Goal: Information Seeking & Learning: Check status

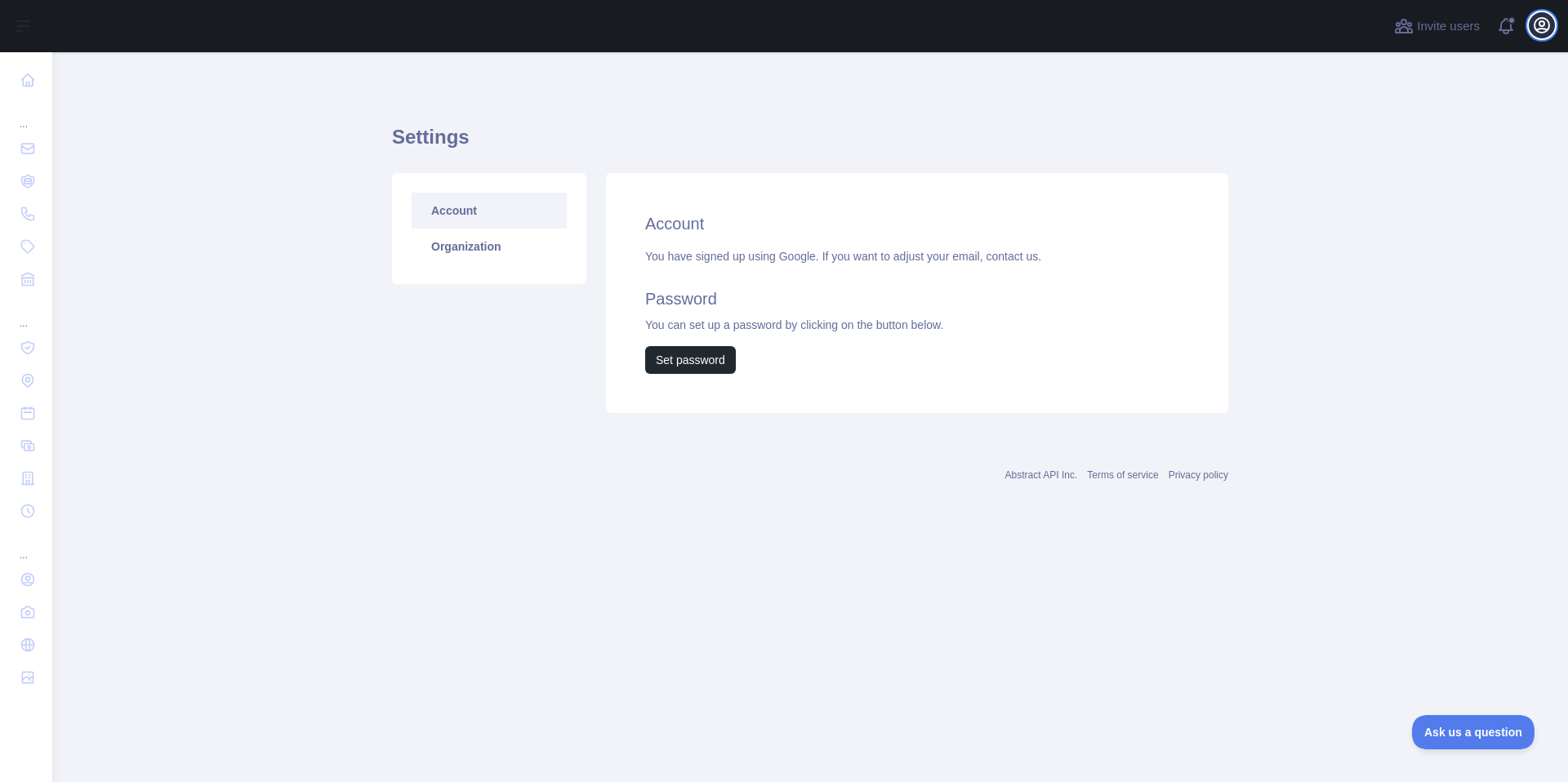
click at [1536, 25] on icon "button" at bounding box center [1542, 25] width 20 height 20
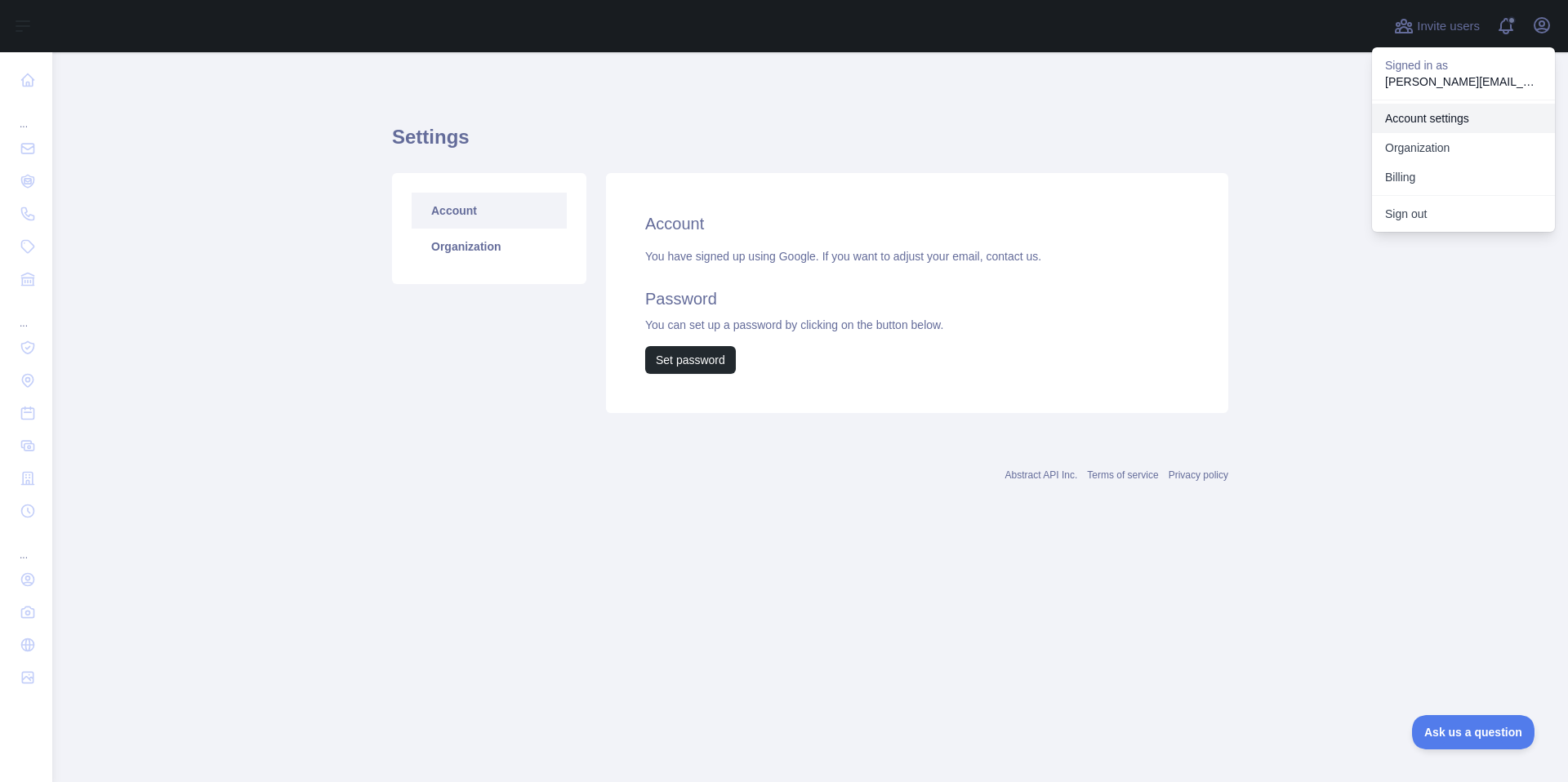
click at [1438, 126] on link "Account settings" at bounding box center [1463, 118] width 183 height 30
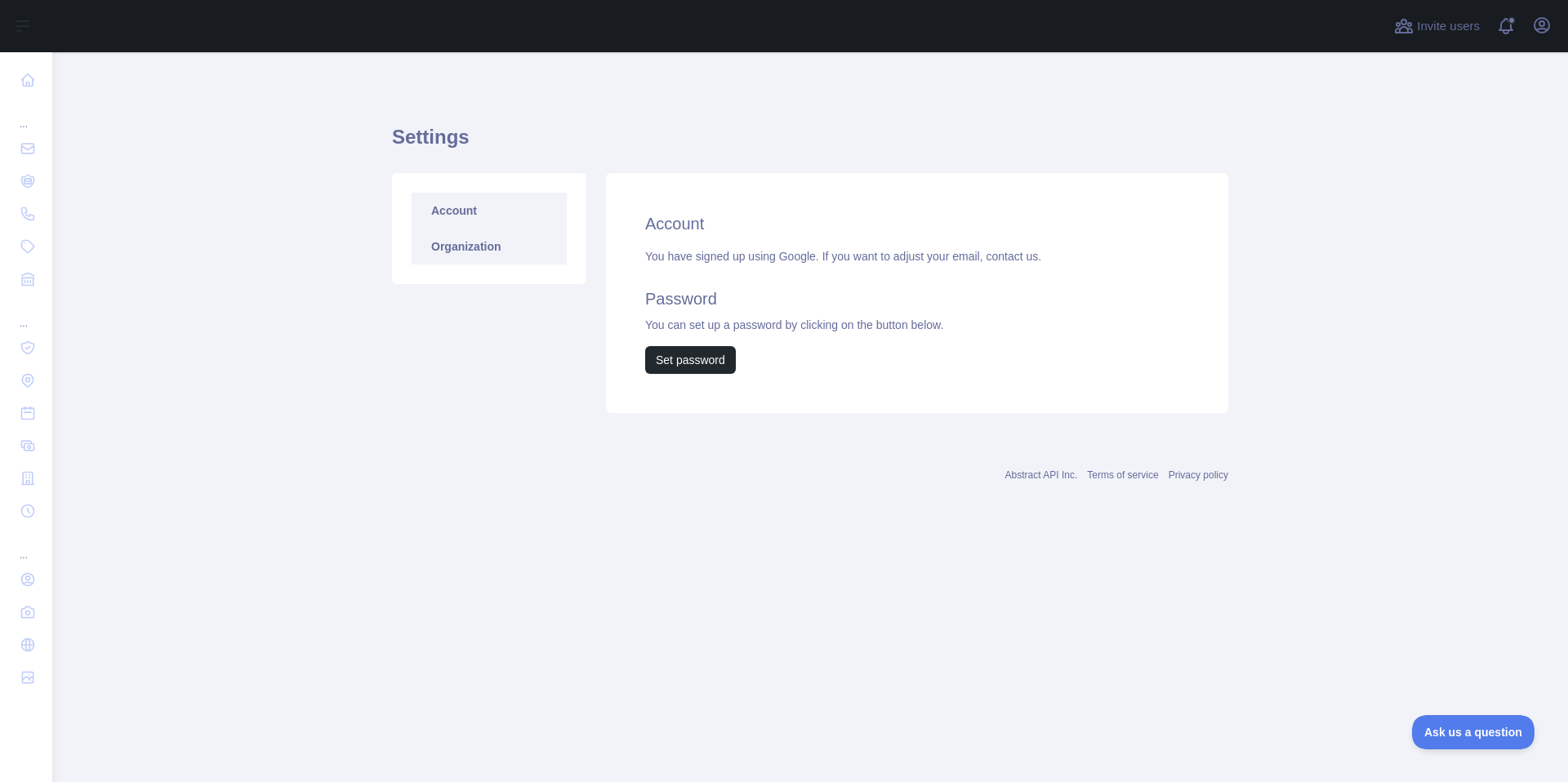
click at [550, 241] on link "Organization" at bounding box center [489, 247] width 155 height 36
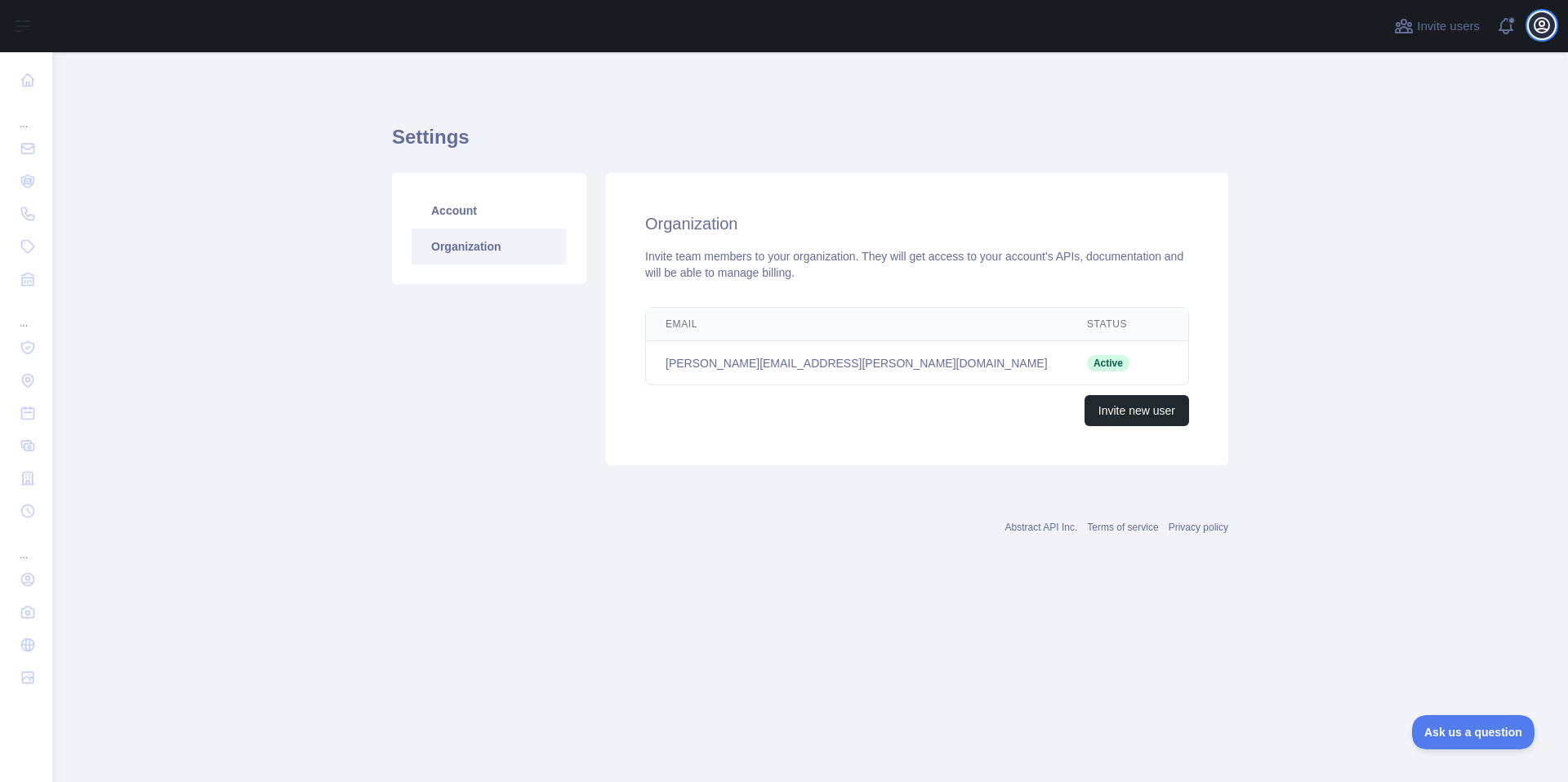
click at [1532, 25] on icon "button" at bounding box center [1542, 25] width 20 height 20
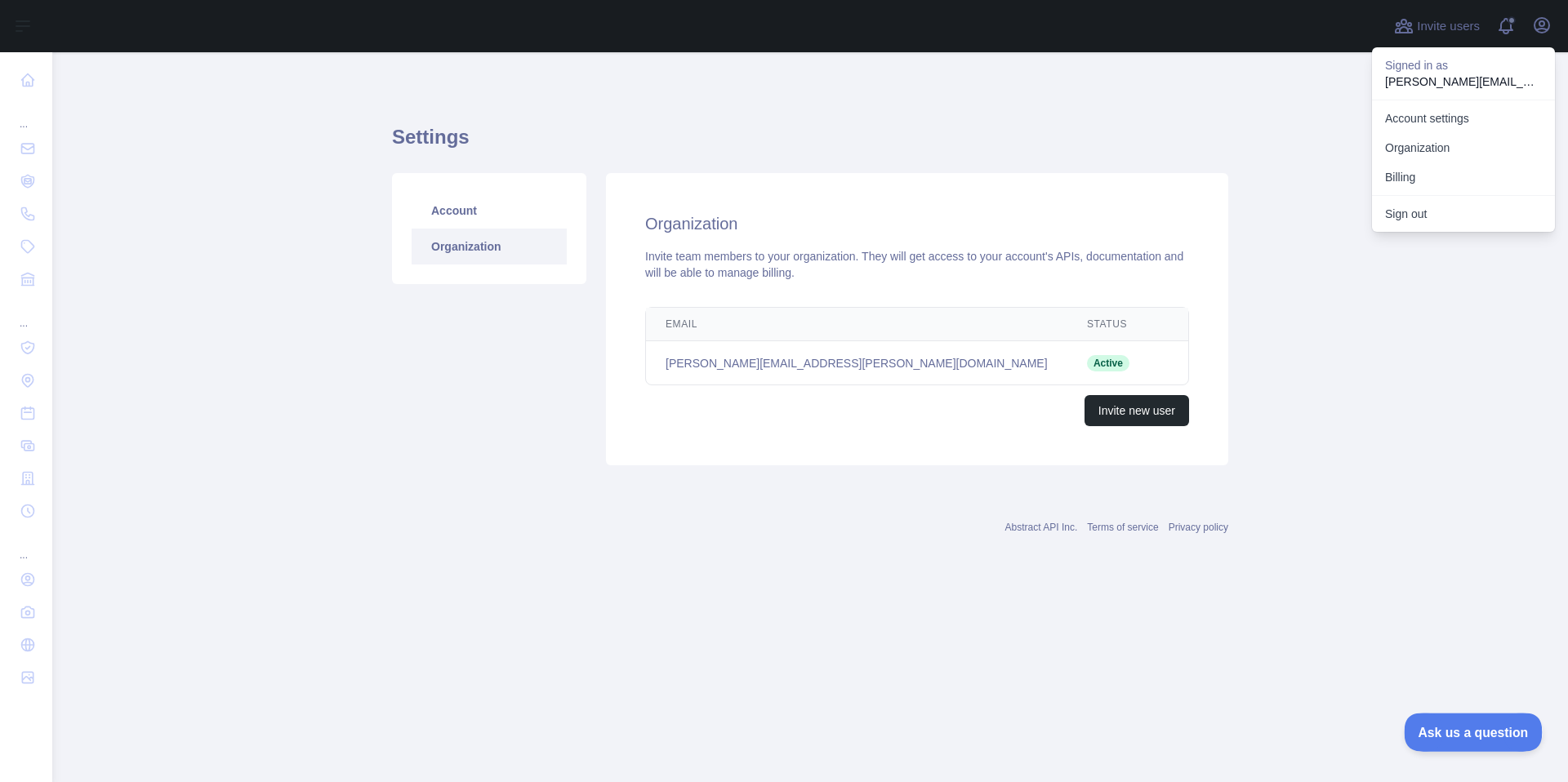
click at [1445, 720] on button "Ask us a question" at bounding box center [1464, 730] width 122 height 34
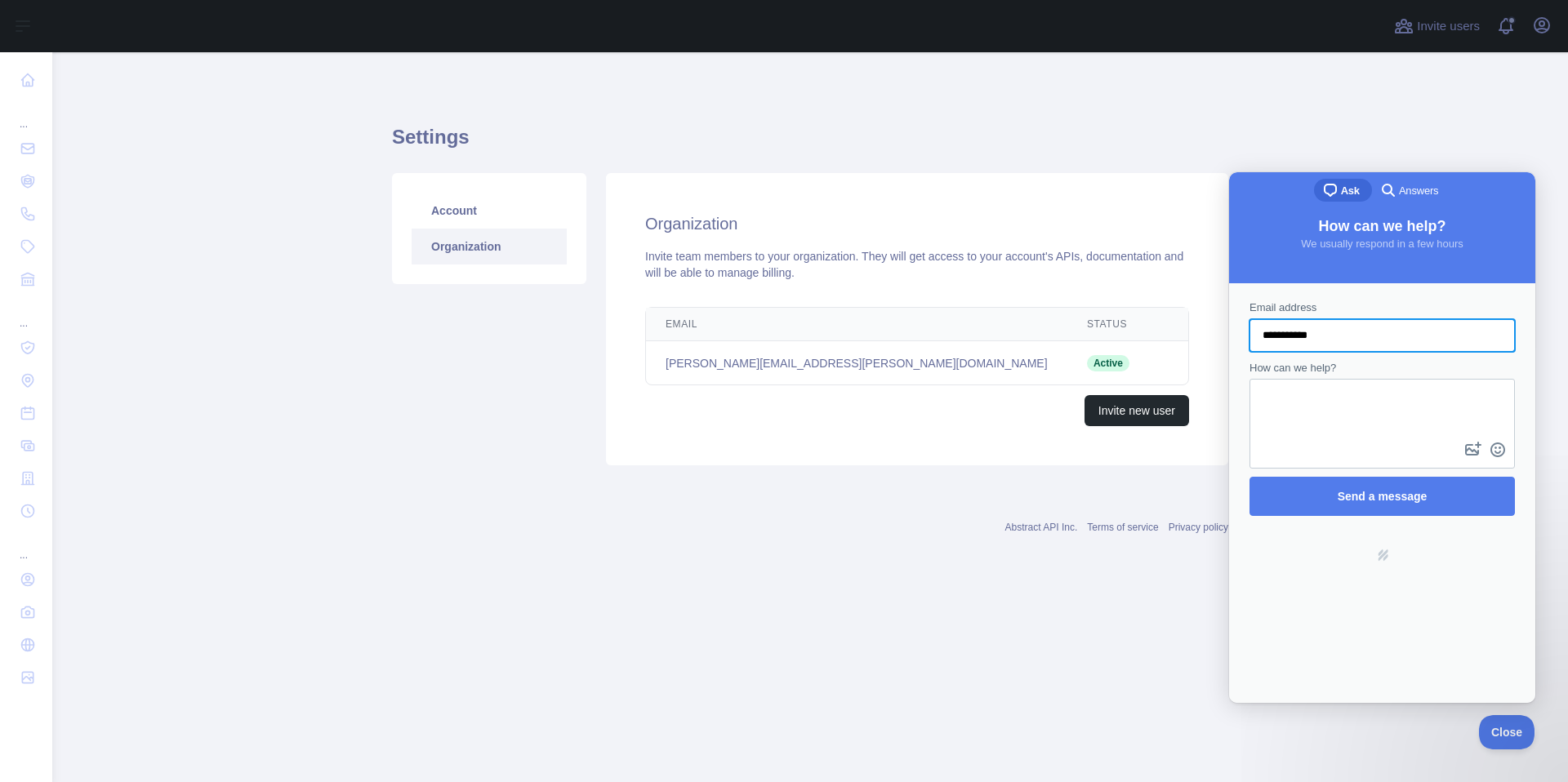
type input "**********"
click at [1405, 186] on span "Answers" at bounding box center [1418, 191] width 40 height 16
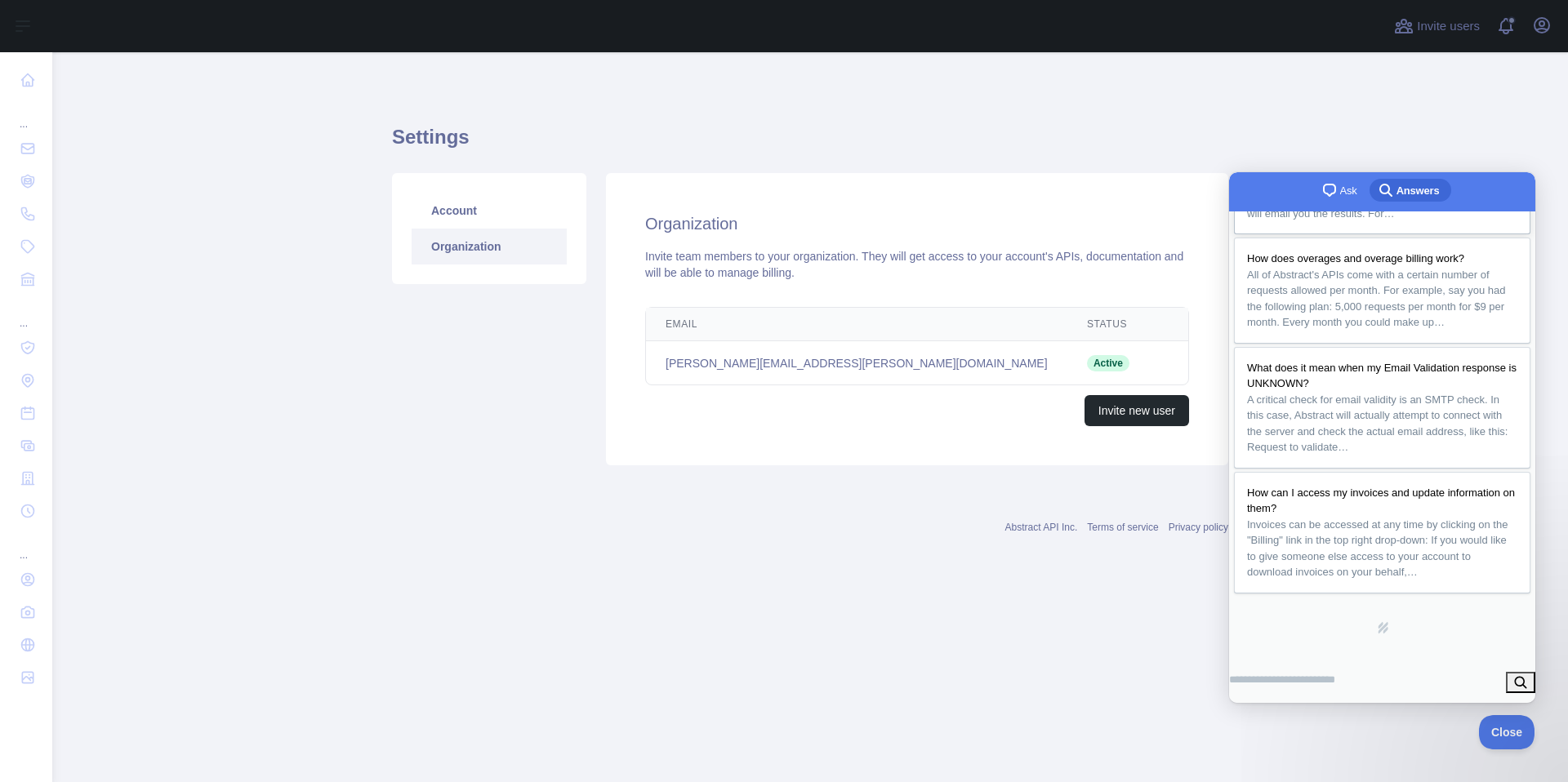
scroll to position [361, 0]
type input "**********"
click button "search" at bounding box center [1520, 683] width 30 height 22
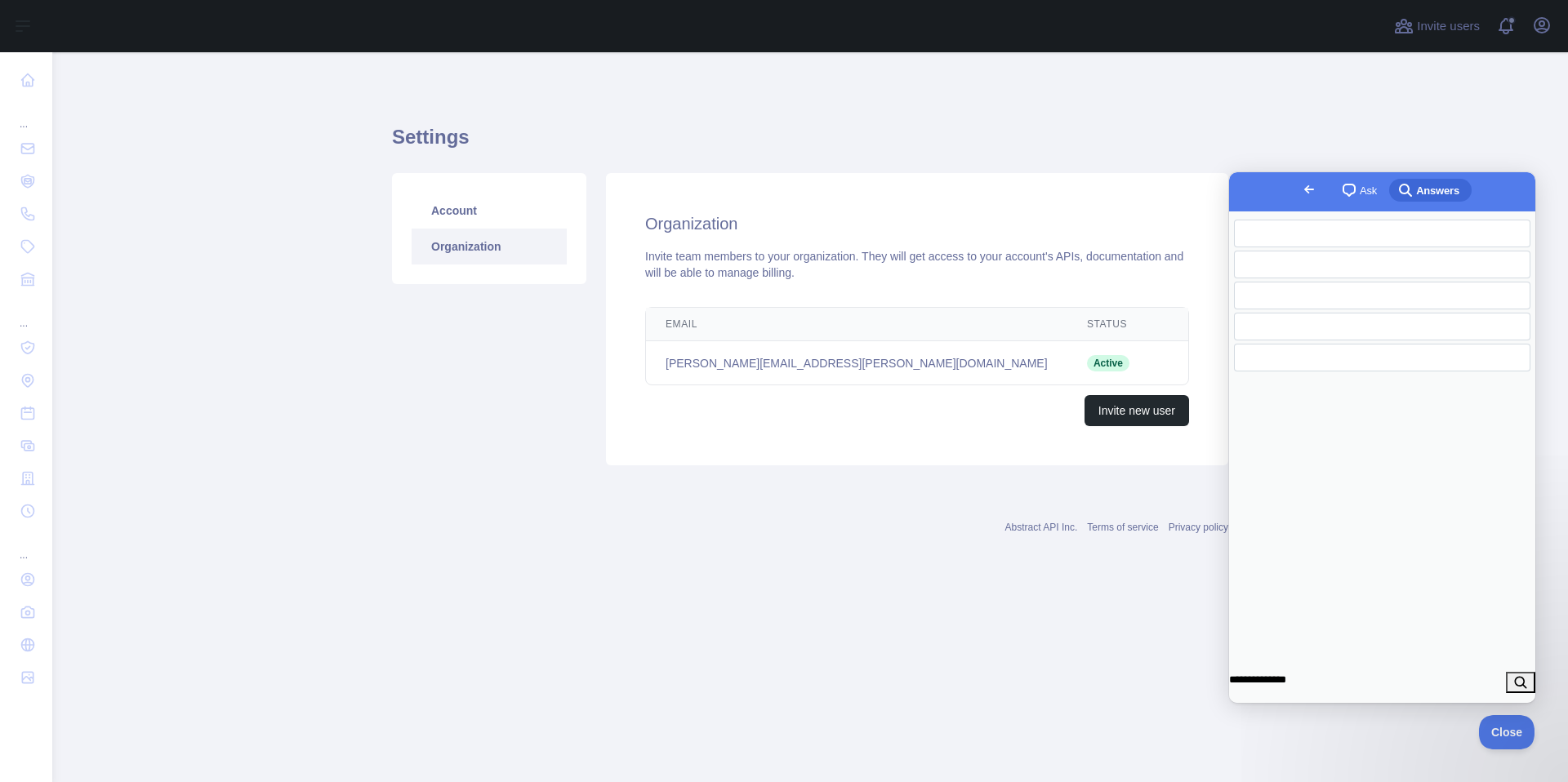
scroll to position [0, 0]
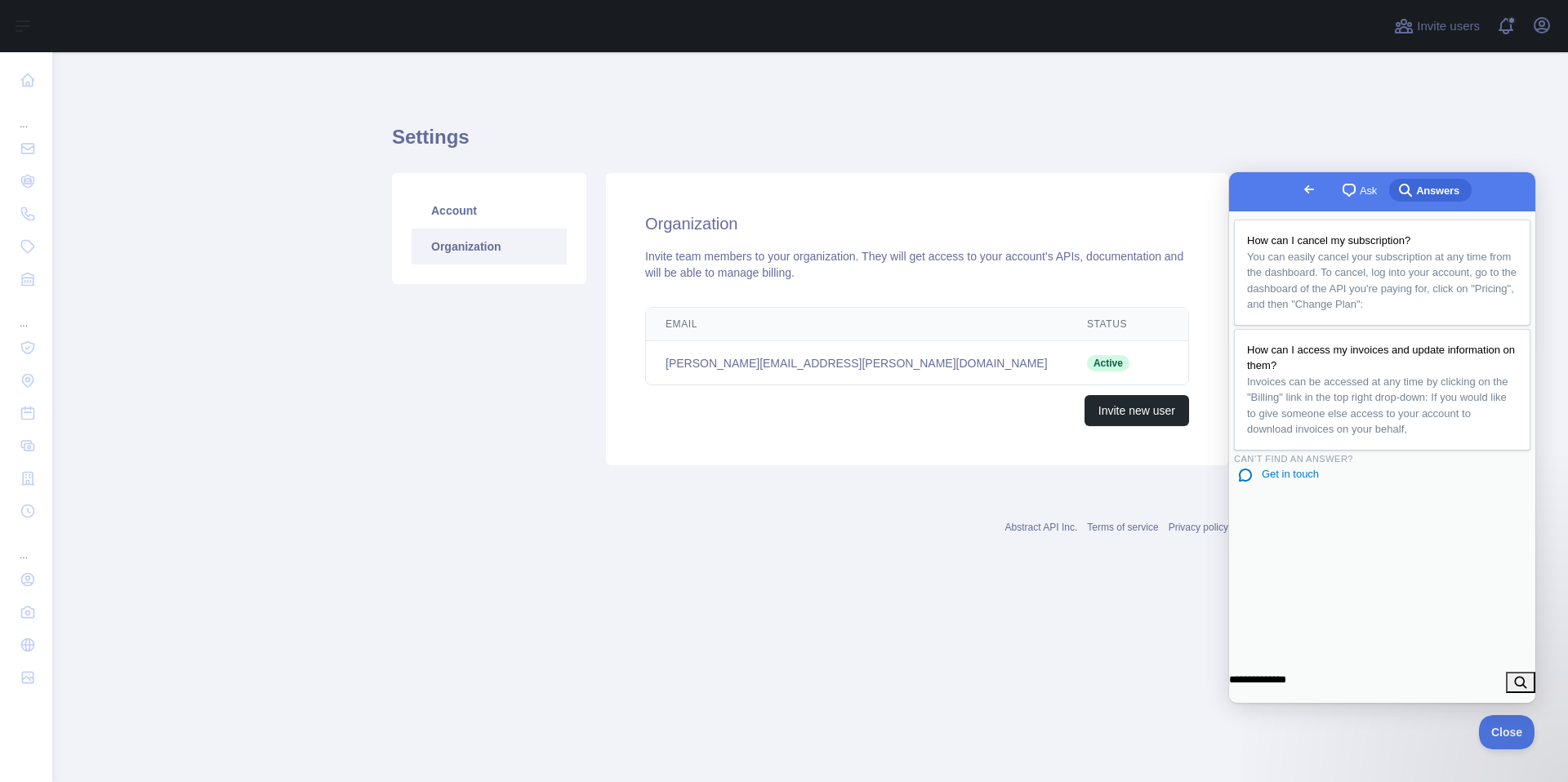
click at [1332, 194] on link "chat-square Ask" at bounding box center [1360, 190] width 57 height 23
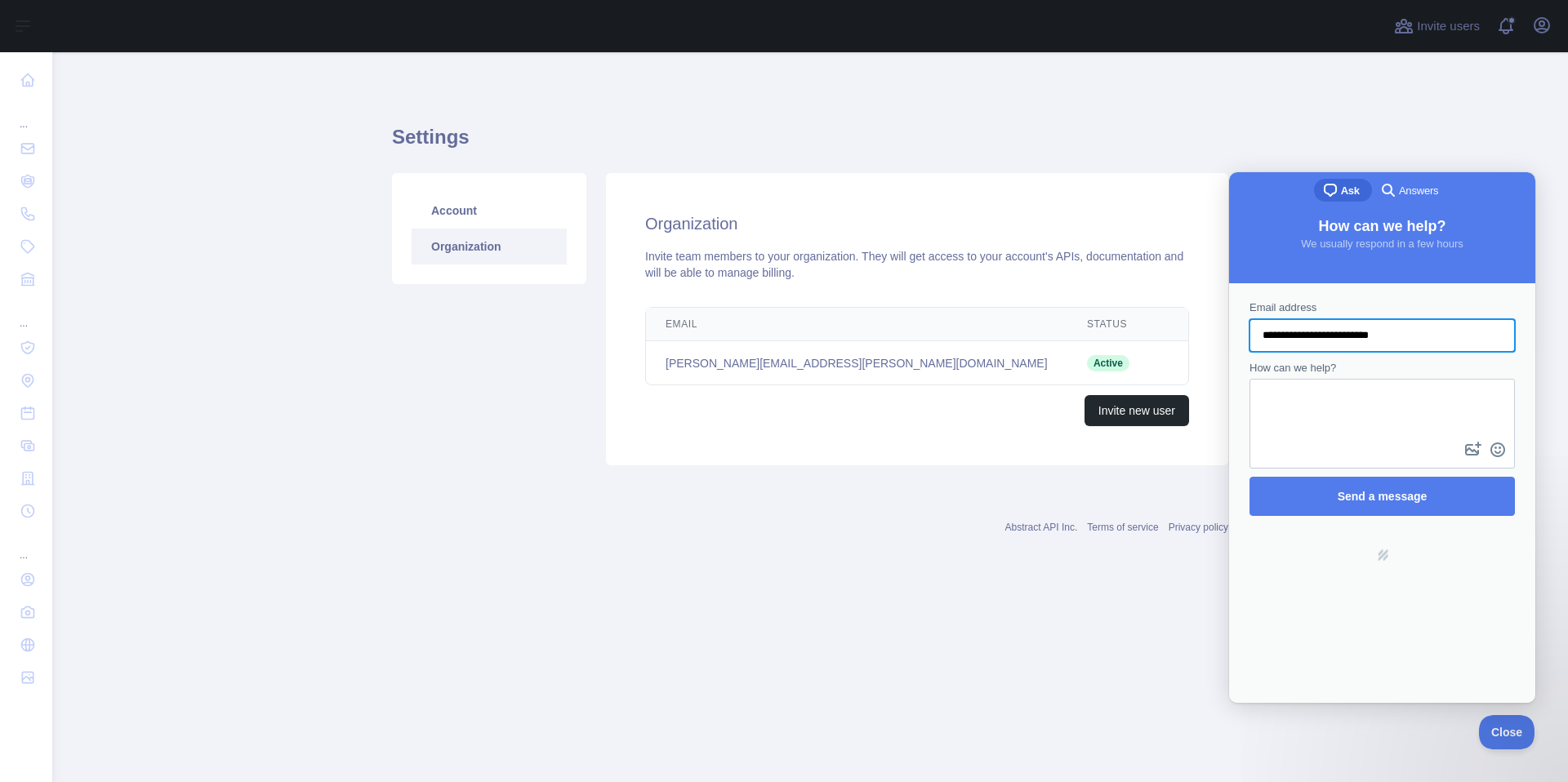
type input "**********"
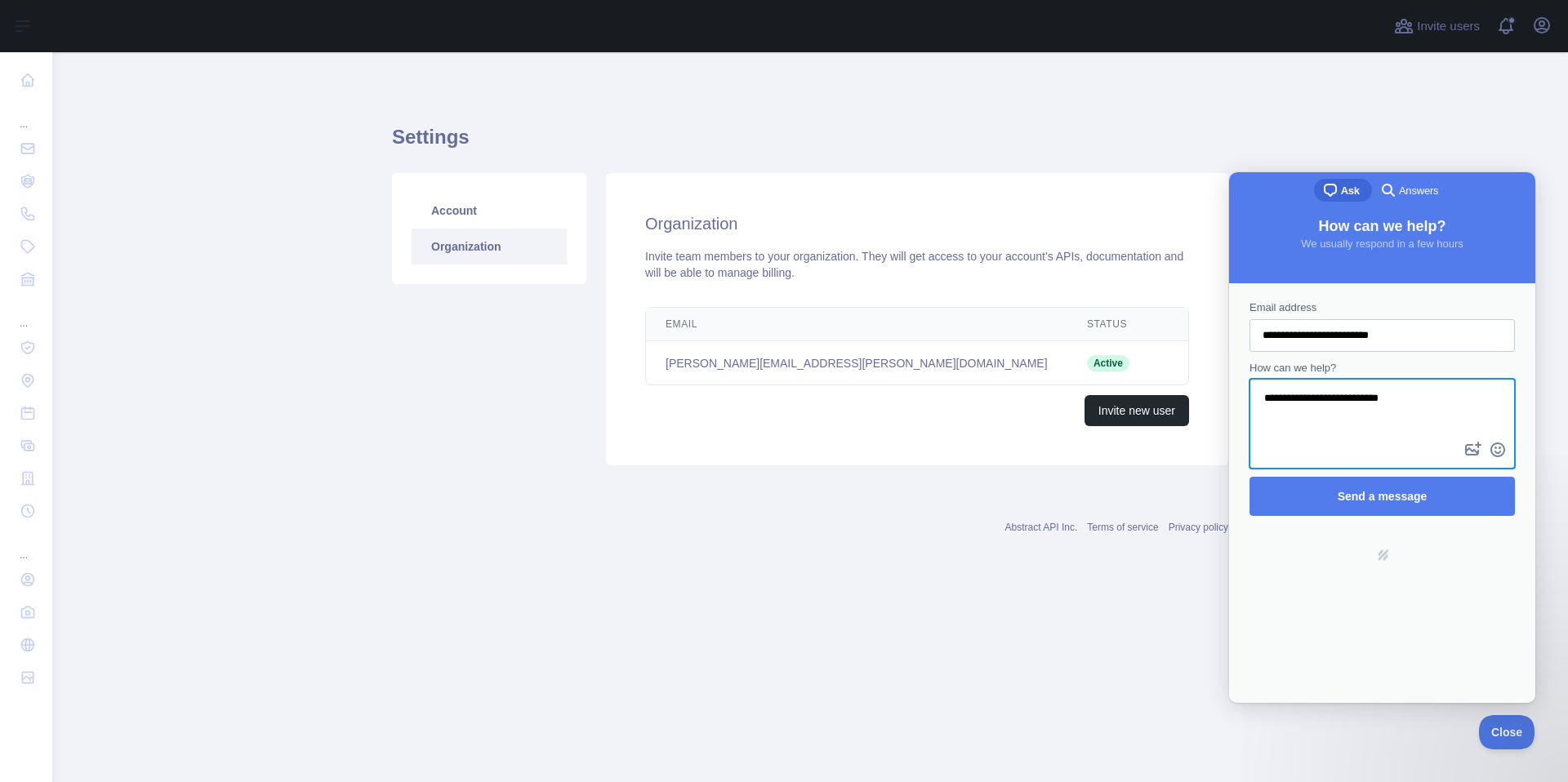
click at [1321, 398] on textarea "**********" at bounding box center [1382, 409] width 262 height 58
type textarea "**********"
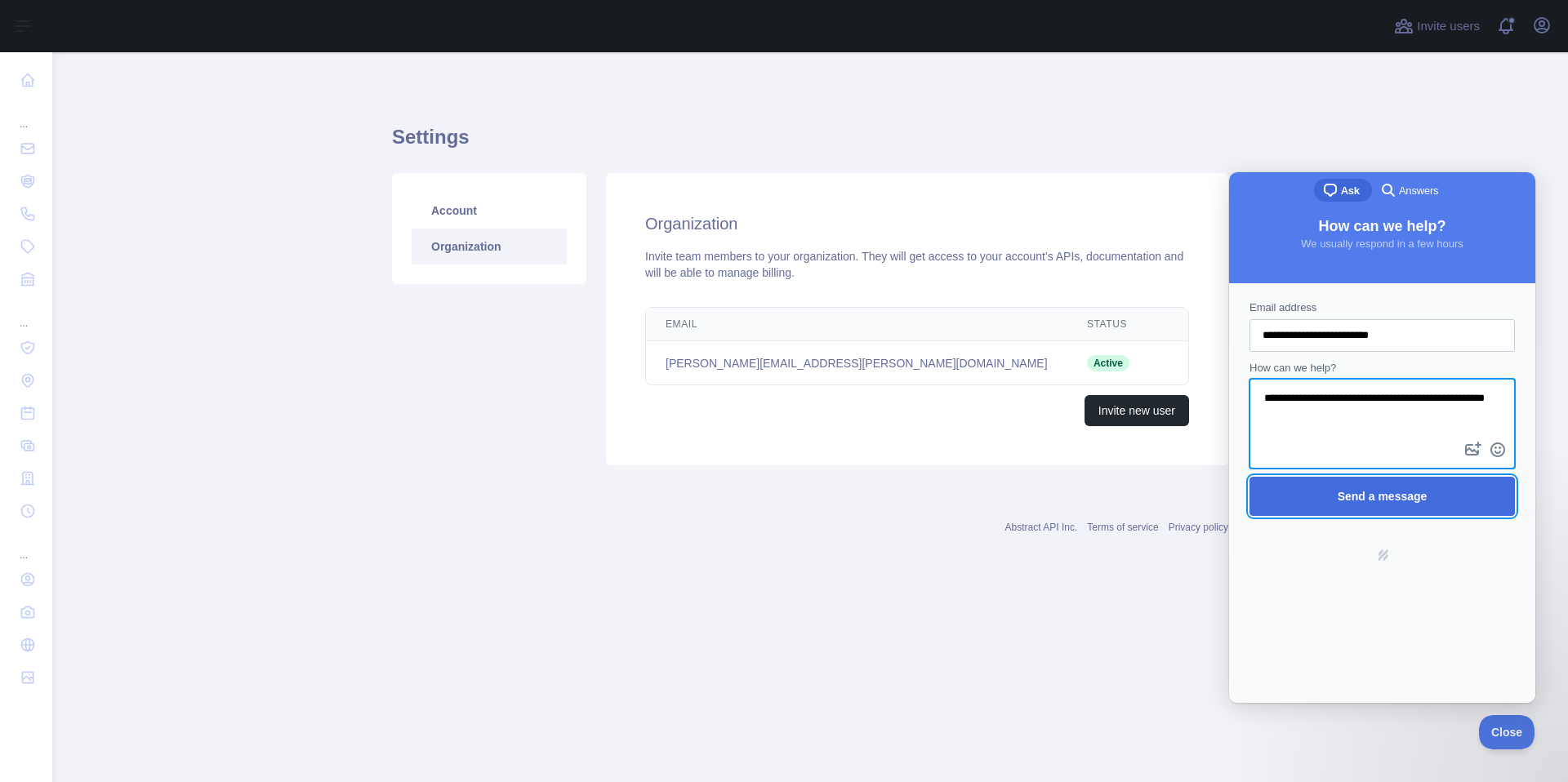
click at [1343, 496] on span "Send a message" at bounding box center [1382, 496] width 90 height 14
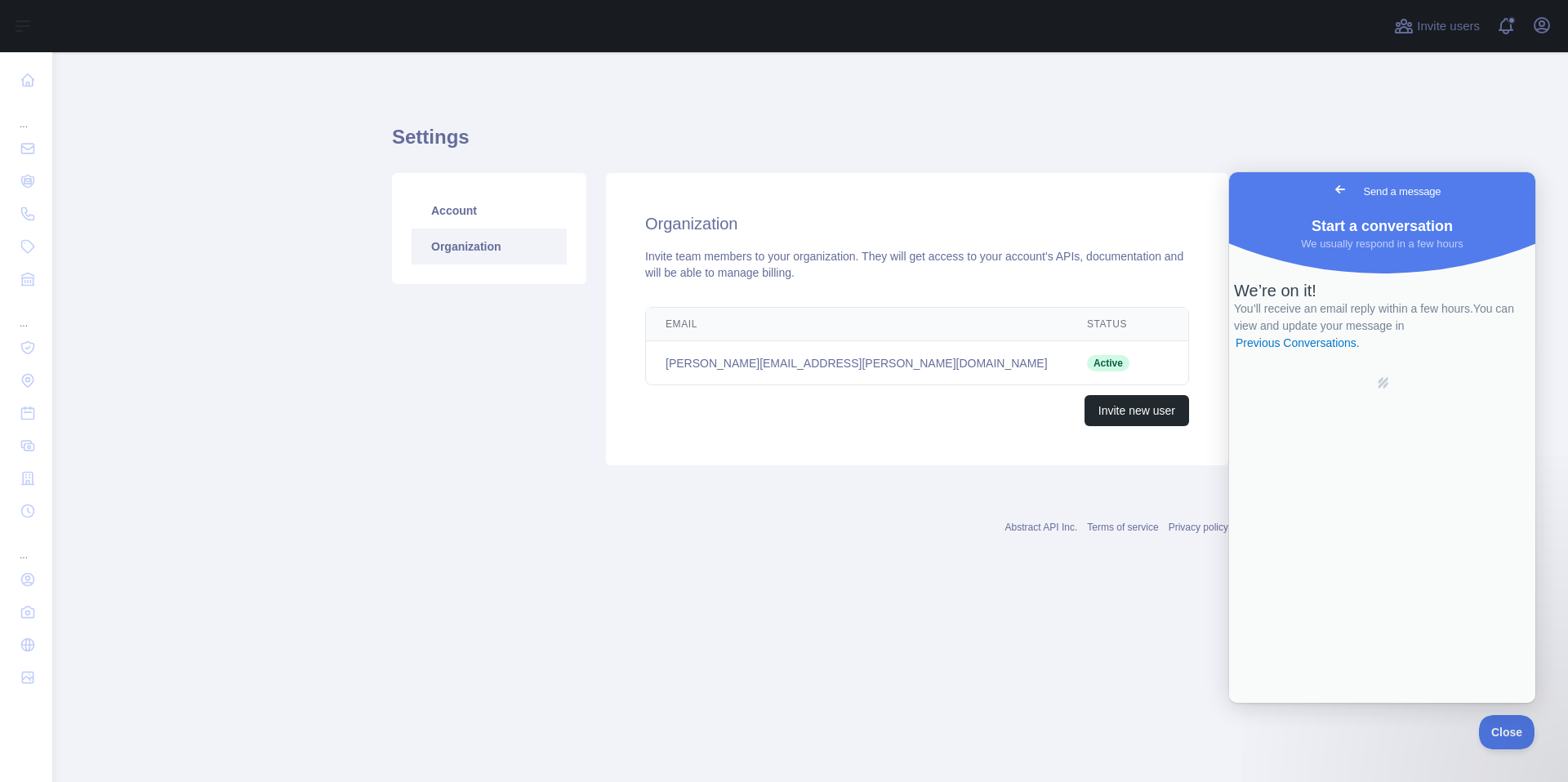
click at [1508, 760] on main "Settings Account Organization Organization Invite team members to your organiza…" at bounding box center [810, 417] width 1516 height 730
click at [1504, 729] on span "Close" at bounding box center [1502, 730] width 56 height 12
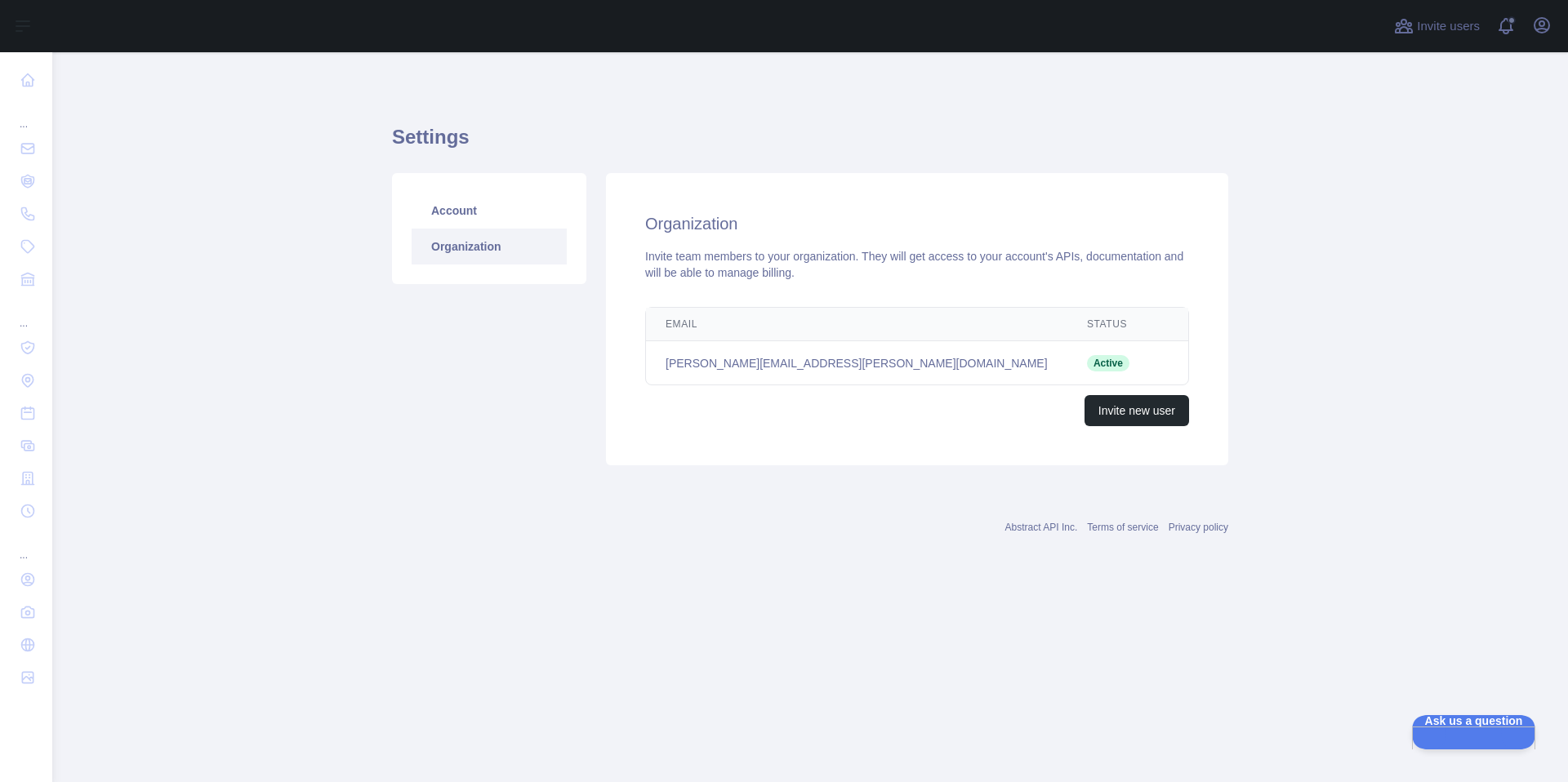
click at [1545, 40] on div "Open user menu" at bounding box center [1541, 27] width 26 height 29
click at [1545, 32] on icon "button" at bounding box center [1542, 25] width 20 height 20
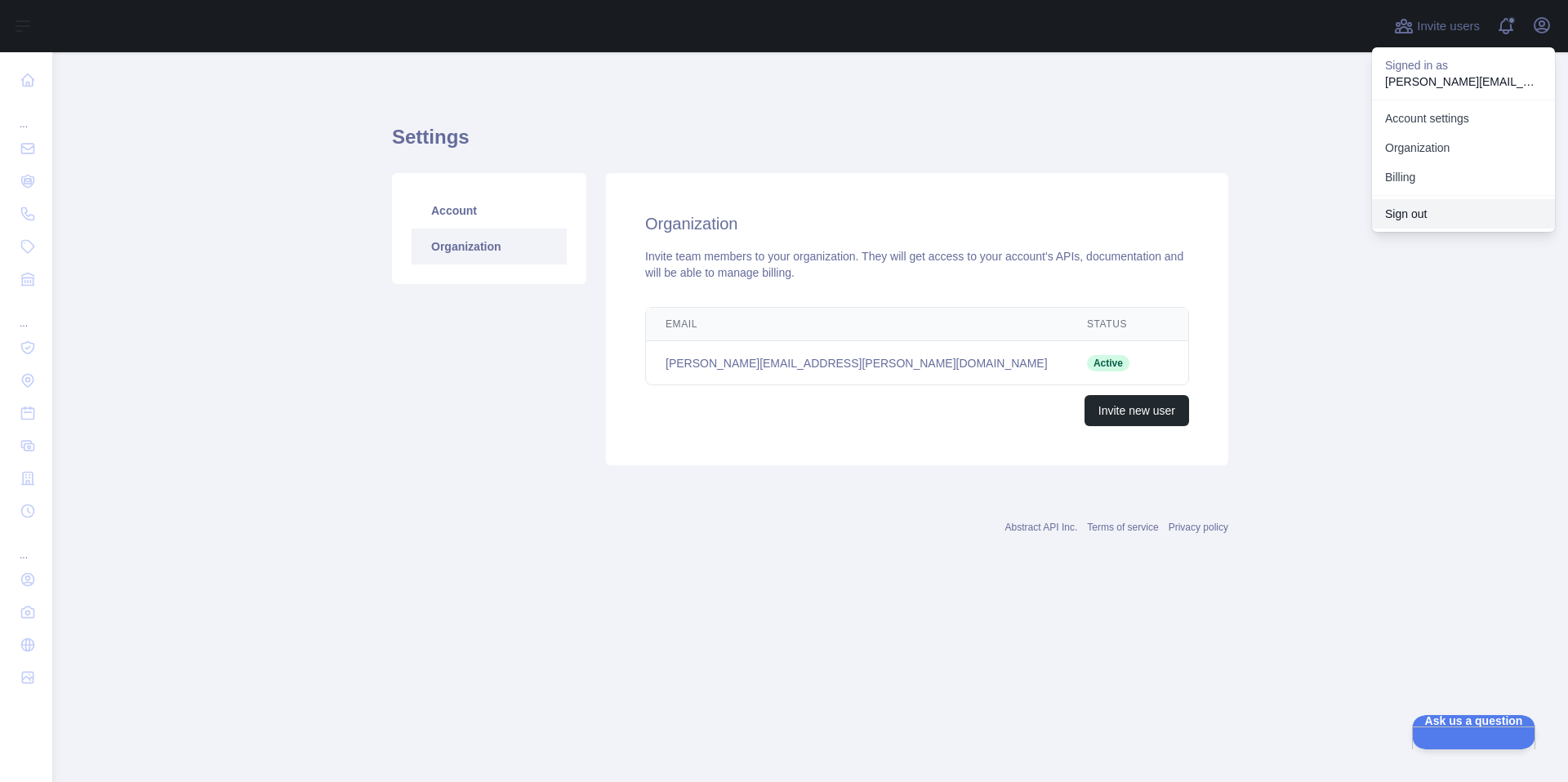
click at [1469, 213] on button "Sign out" at bounding box center [1463, 214] width 183 height 30
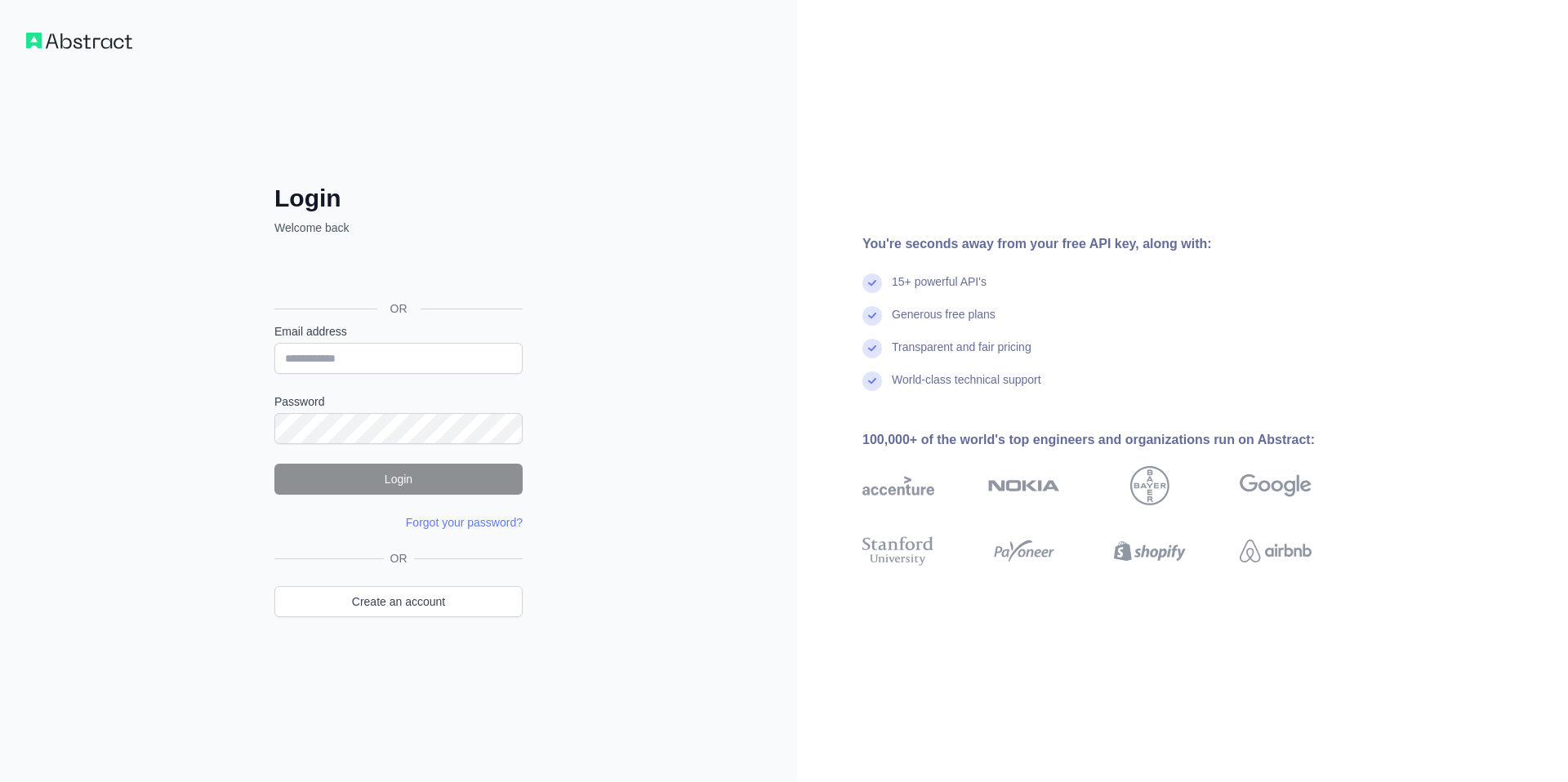
click at [405, 341] on div "Email address" at bounding box center [399, 349] width 249 height 50
click at [405, 364] on input "Email address" at bounding box center [399, 359] width 249 height 31
paste input "**********"
type input "**********"
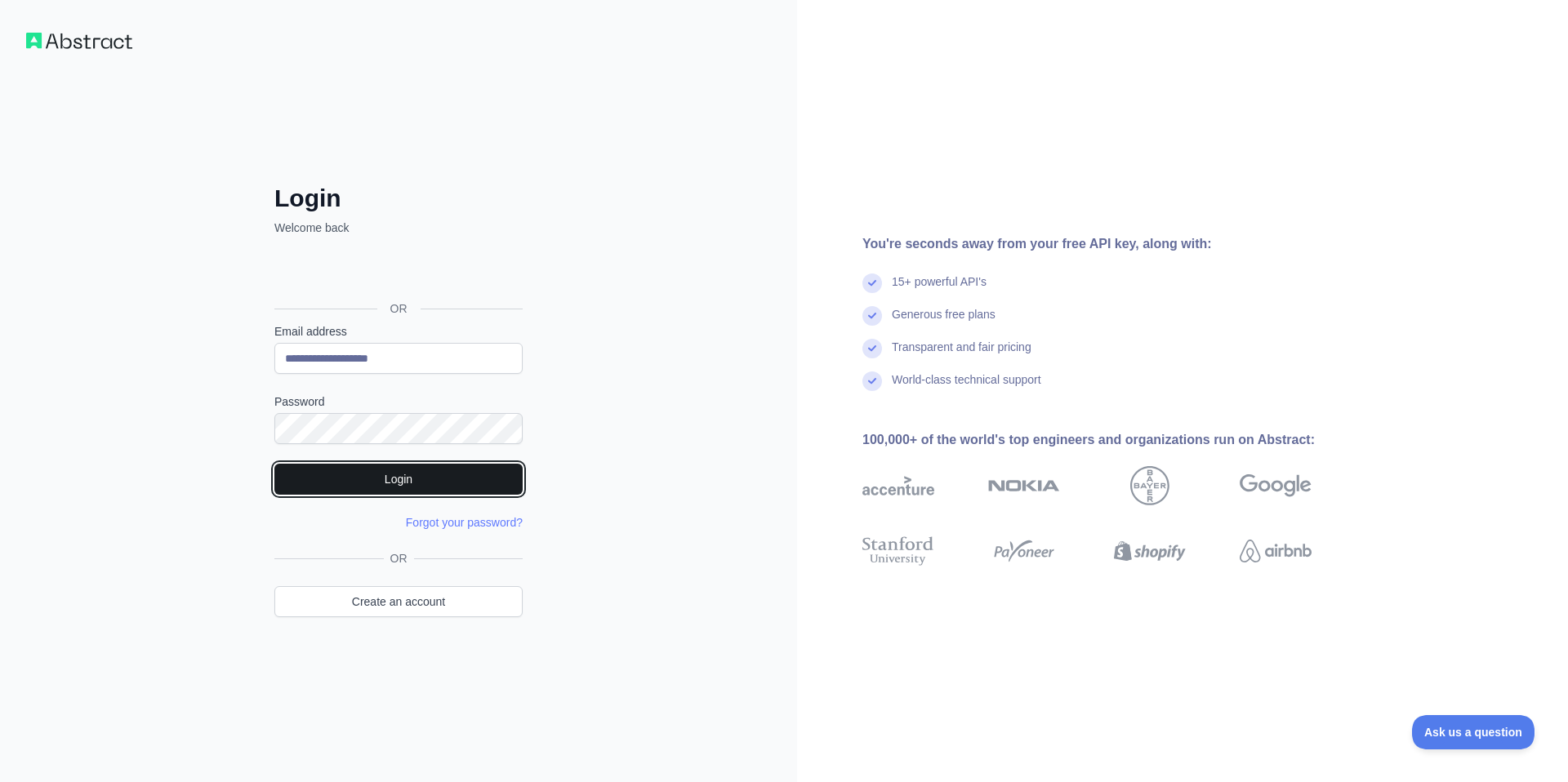
click at [401, 482] on button "Login" at bounding box center [399, 479] width 249 height 31
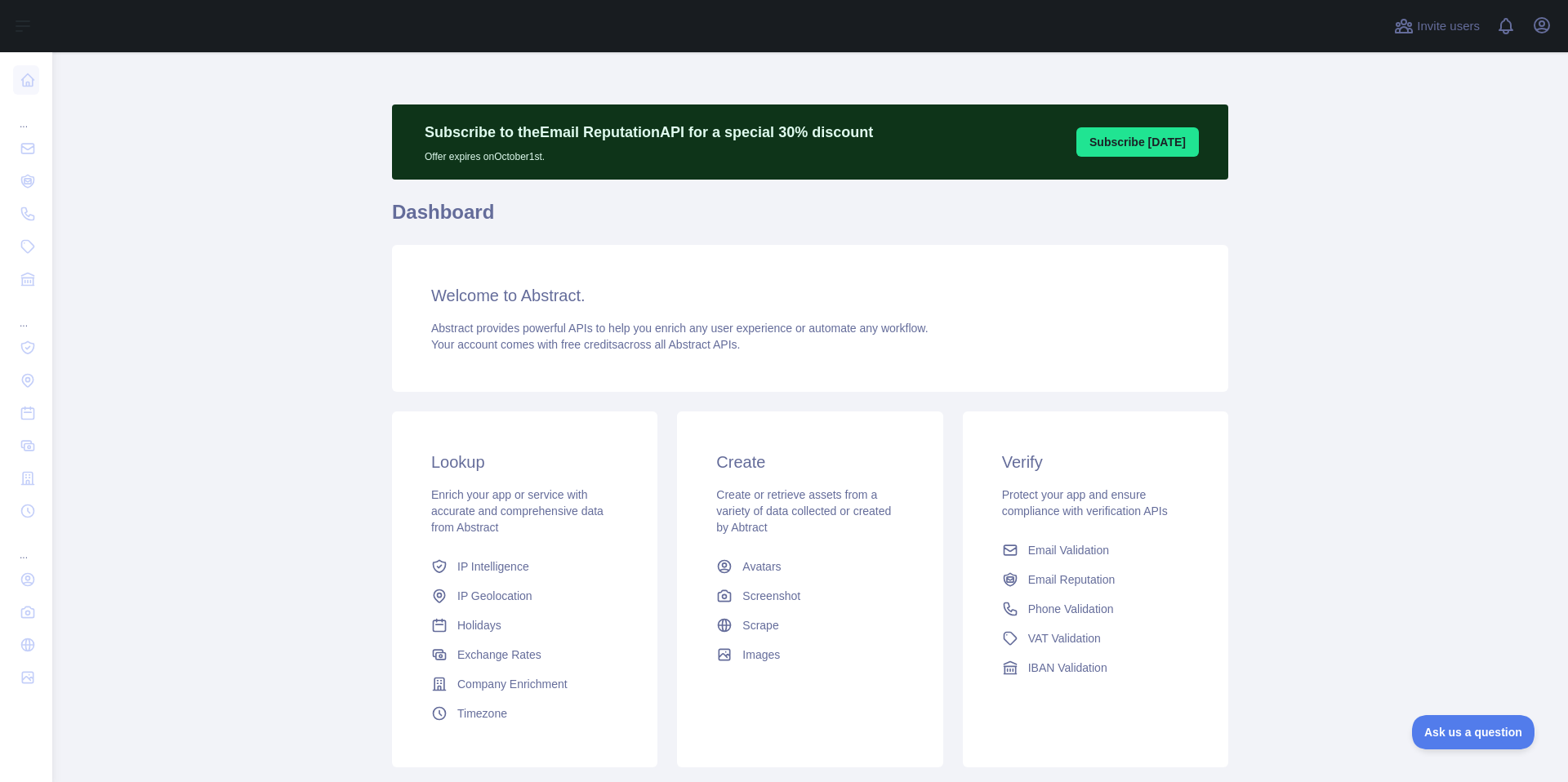
click at [1539, 44] on div "Invite users View notifications Open user menu" at bounding box center [1473, 26] width 164 height 52
click at [1542, 22] on icon "button" at bounding box center [1542, 25] width 20 height 20
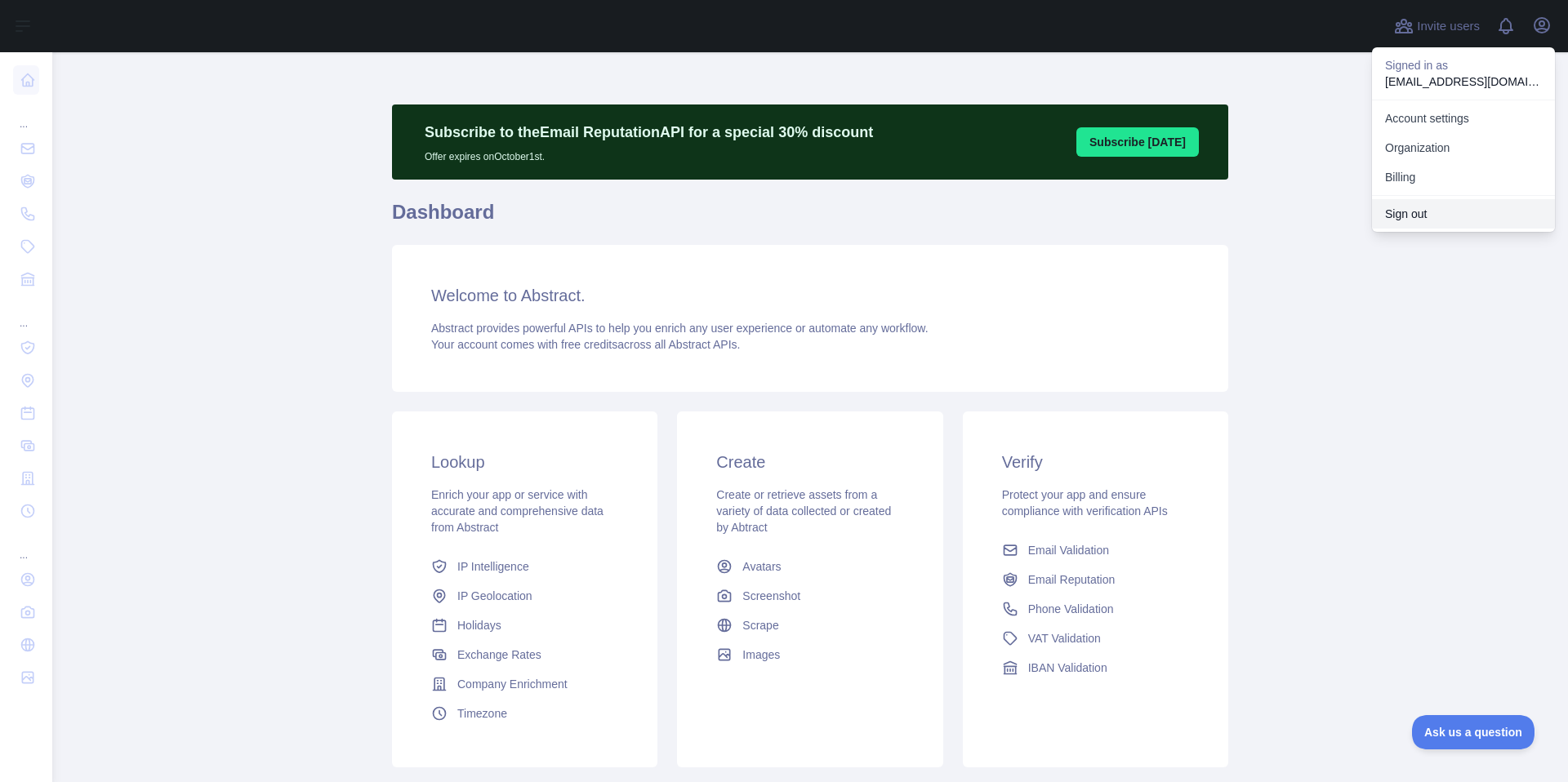
click at [1473, 219] on button "Sign out" at bounding box center [1463, 214] width 183 height 30
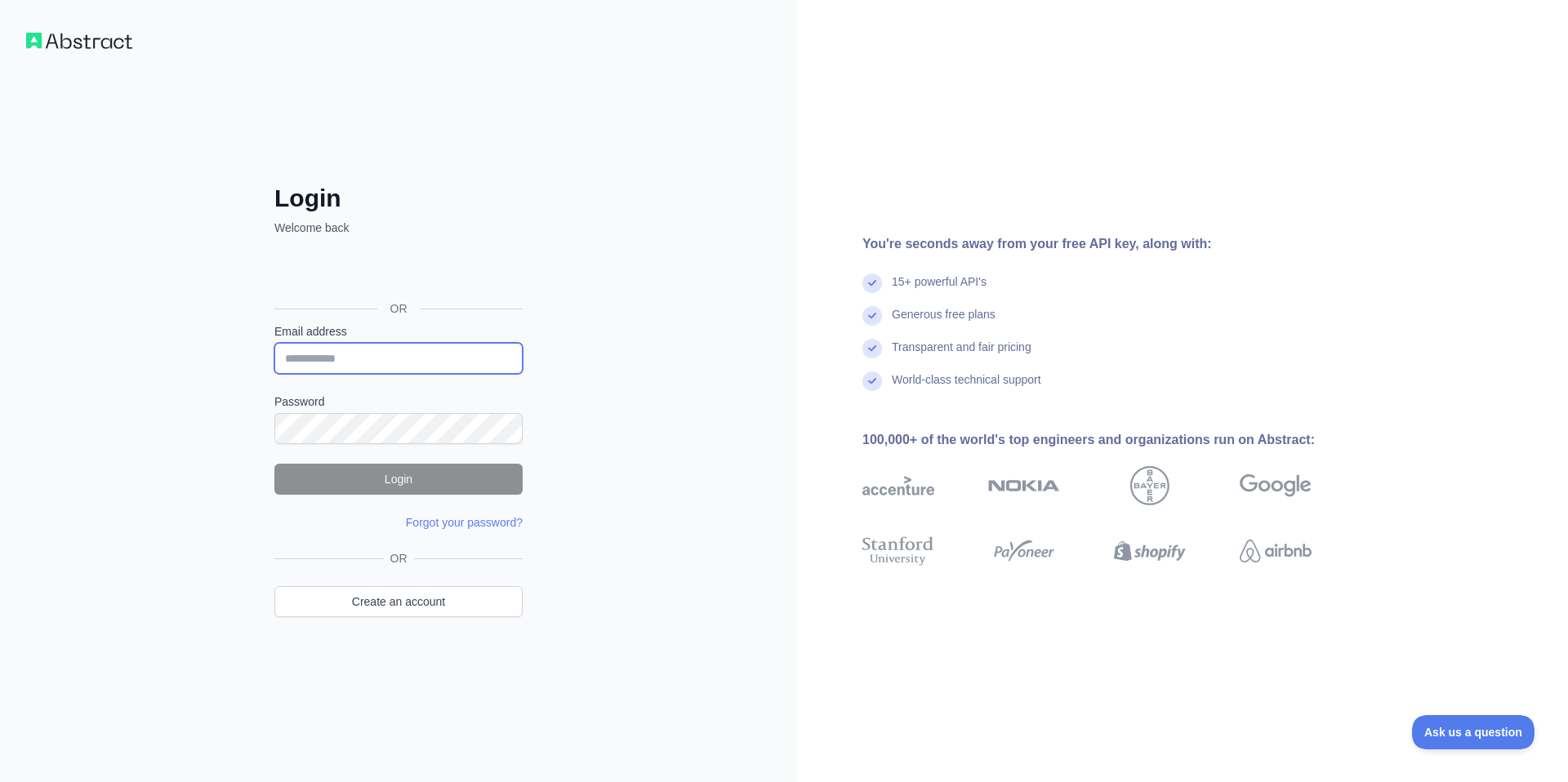
click at [426, 362] on input "Email address" at bounding box center [399, 359] width 249 height 31
paste input "**********"
type input "**********"
click at [610, 501] on div "**********" at bounding box center [398, 391] width 797 height 782
click at [494, 486] on button "Login" at bounding box center [399, 479] width 249 height 31
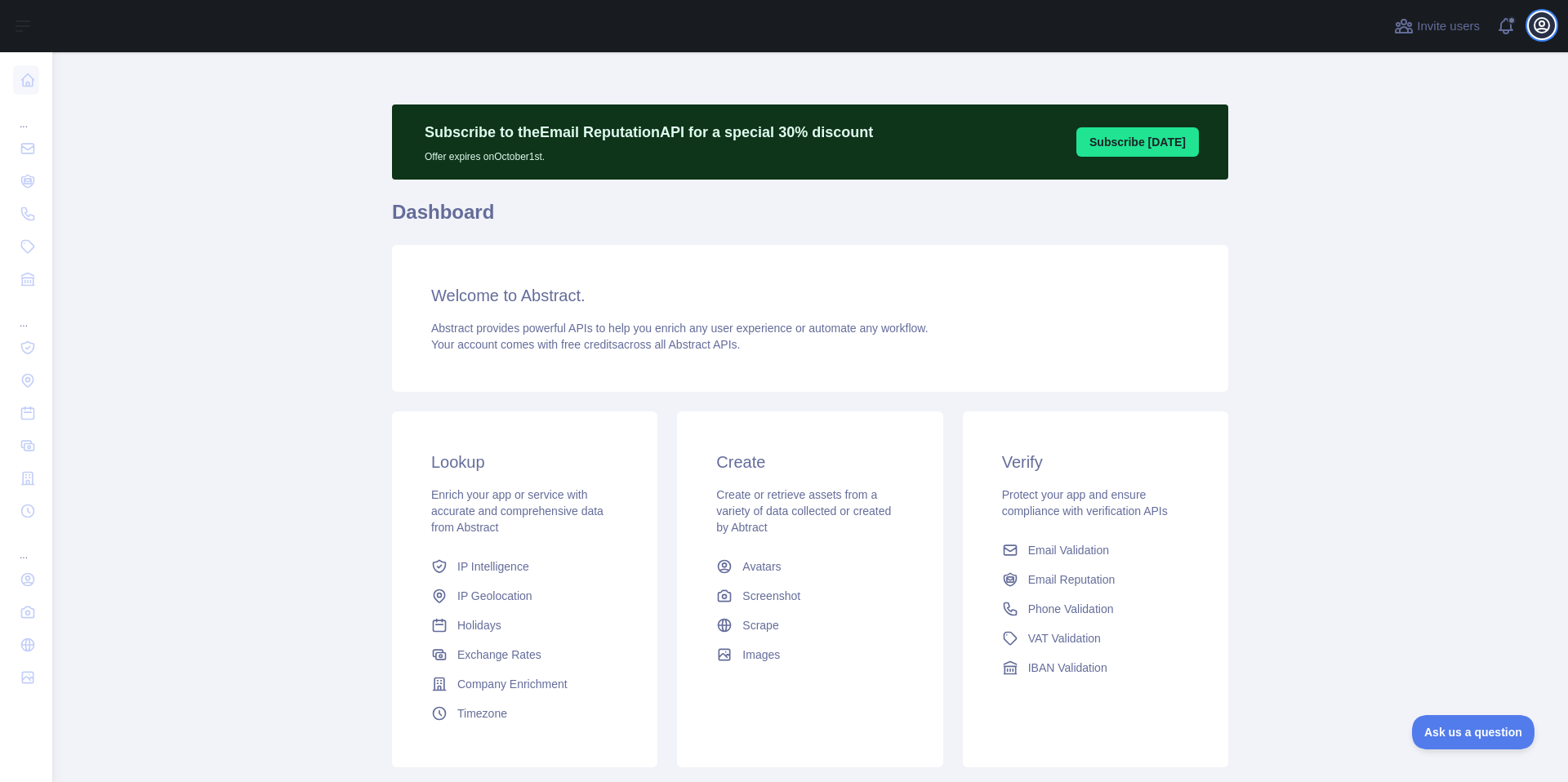
click at [1545, 31] on icon "button" at bounding box center [1541, 25] width 14 height 14
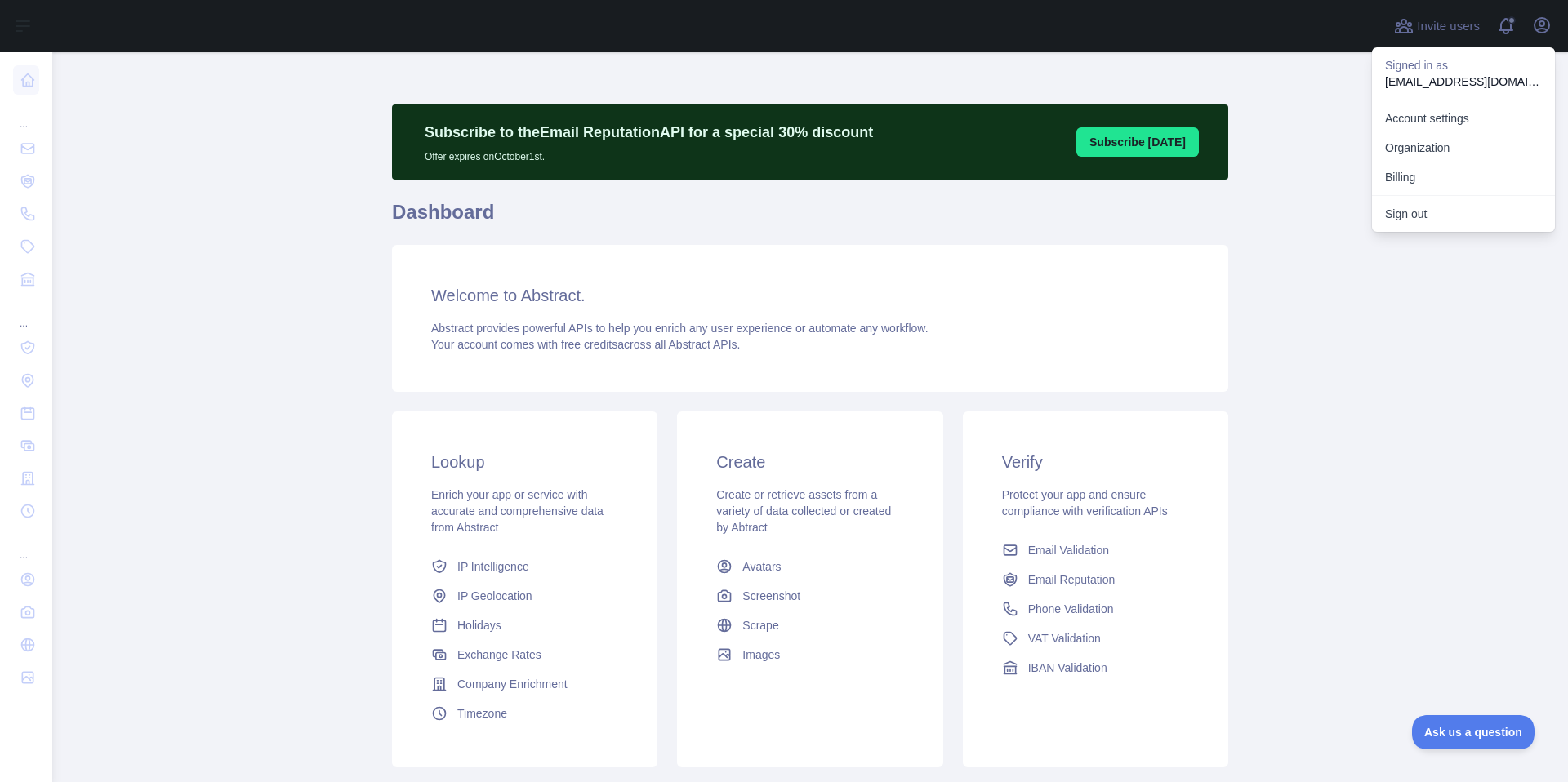
click at [1308, 276] on main "Subscribe to the Email Reputation API for a special 30 % discount Offer expires…" at bounding box center [810, 417] width 1516 height 730
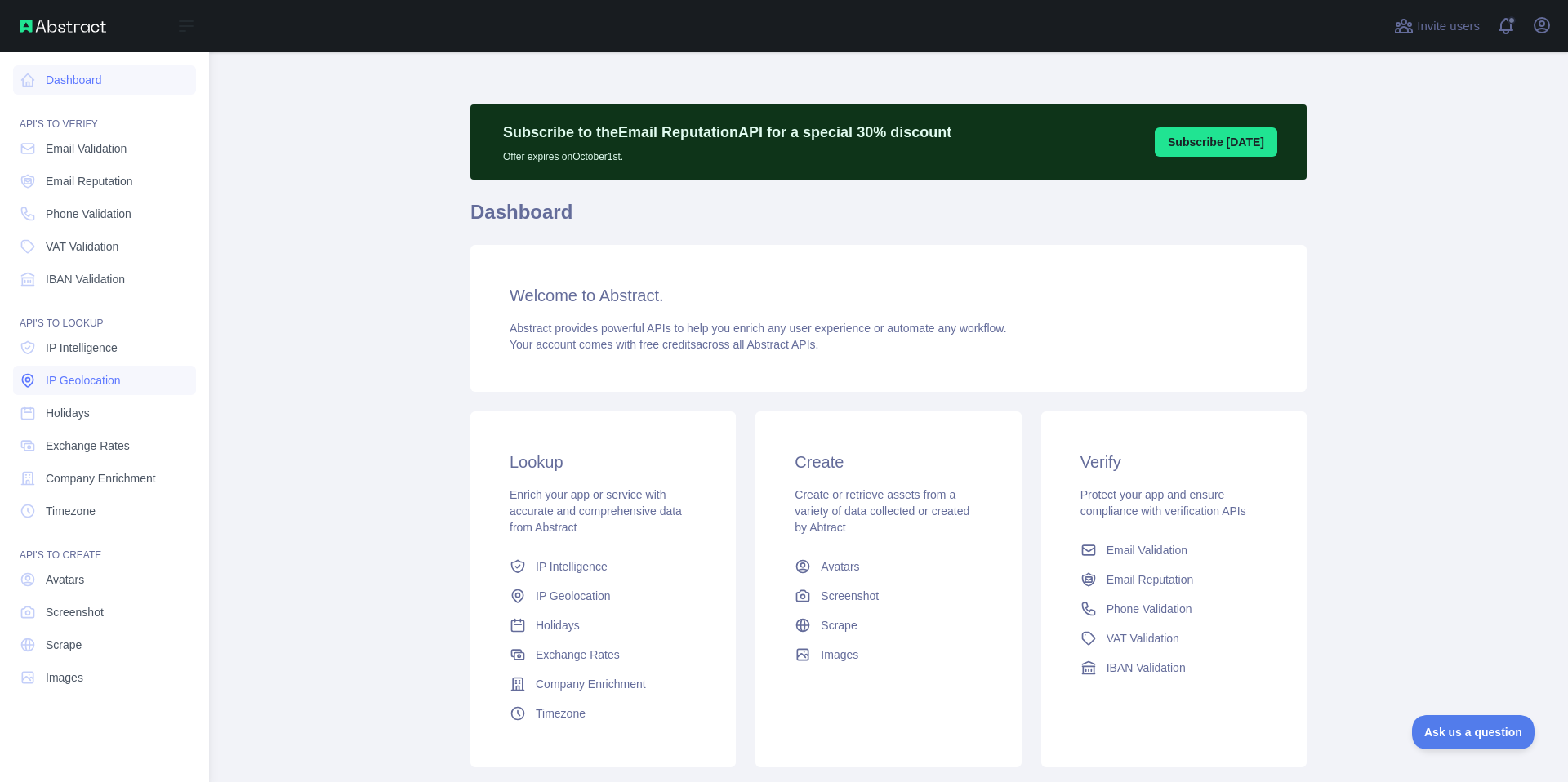
click at [91, 371] on link "IP Geolocation" at bounding box center [104, 380] width 183 height 30
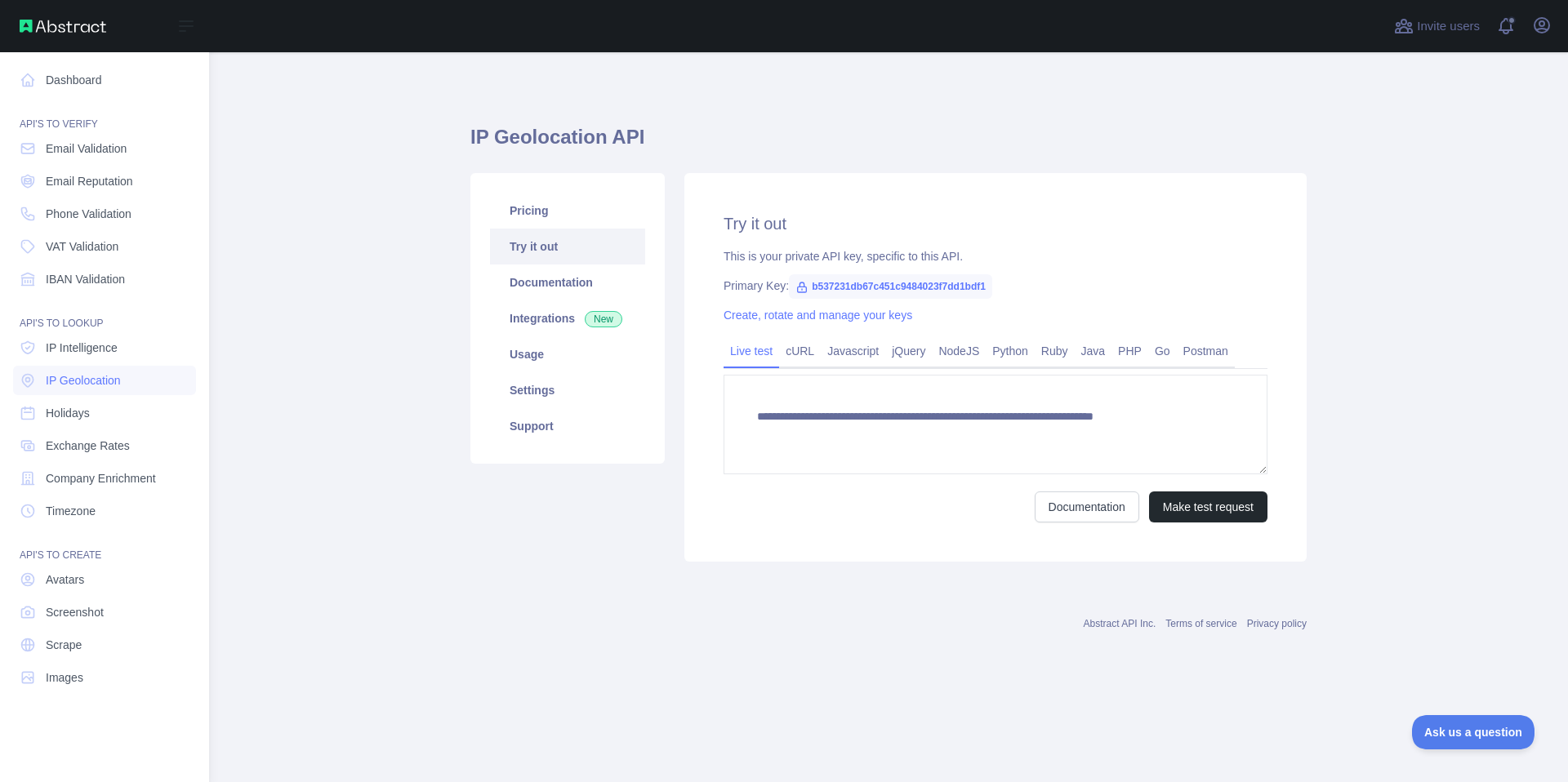
type textarea "**********"
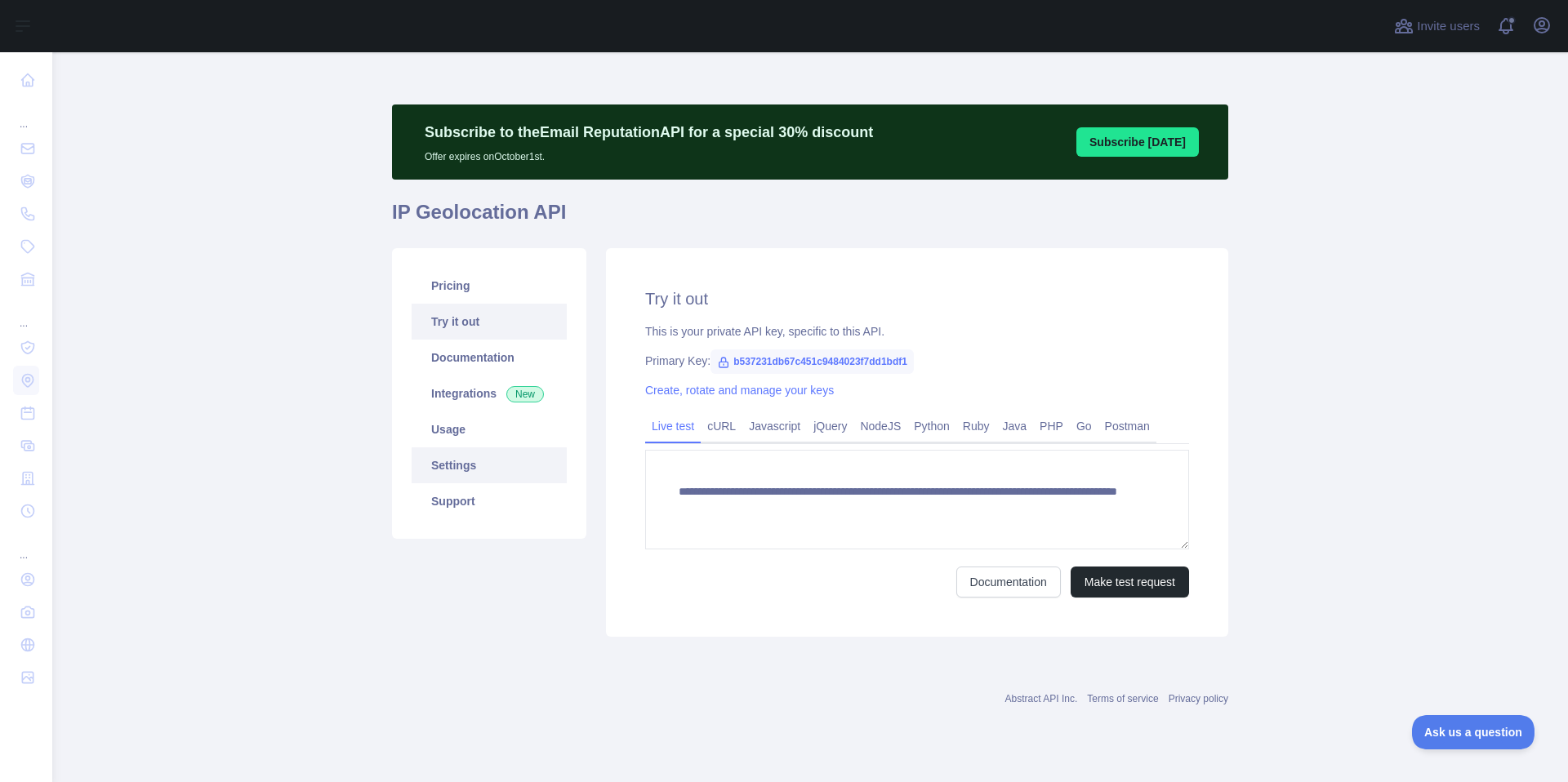
click at [457, 463] on link "Settings" at bounding box center [489, 466] width 155 height 36
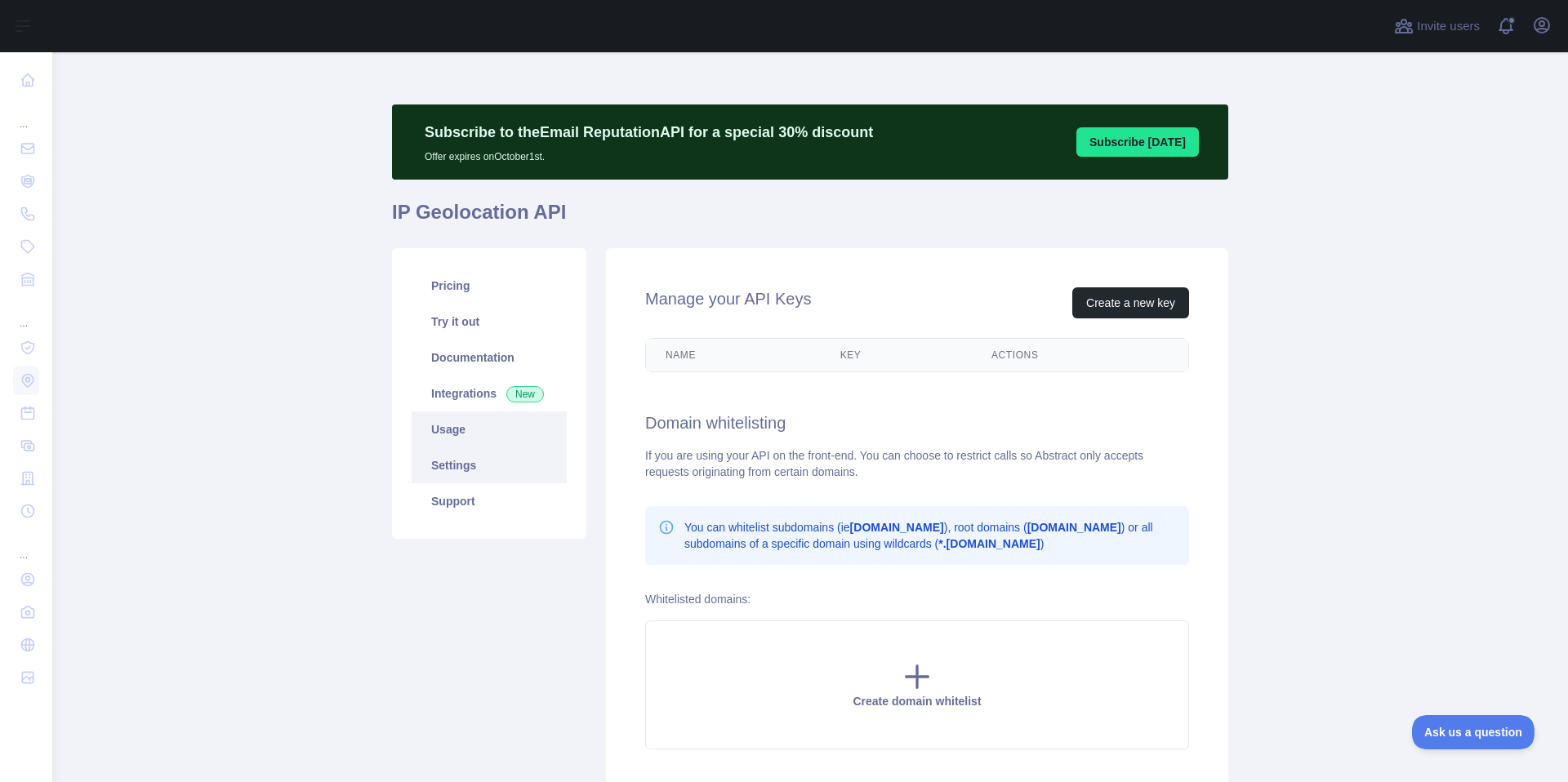
click at [459, 434] on link "Usage" at bounding box center [489, 430] width 155 height 36
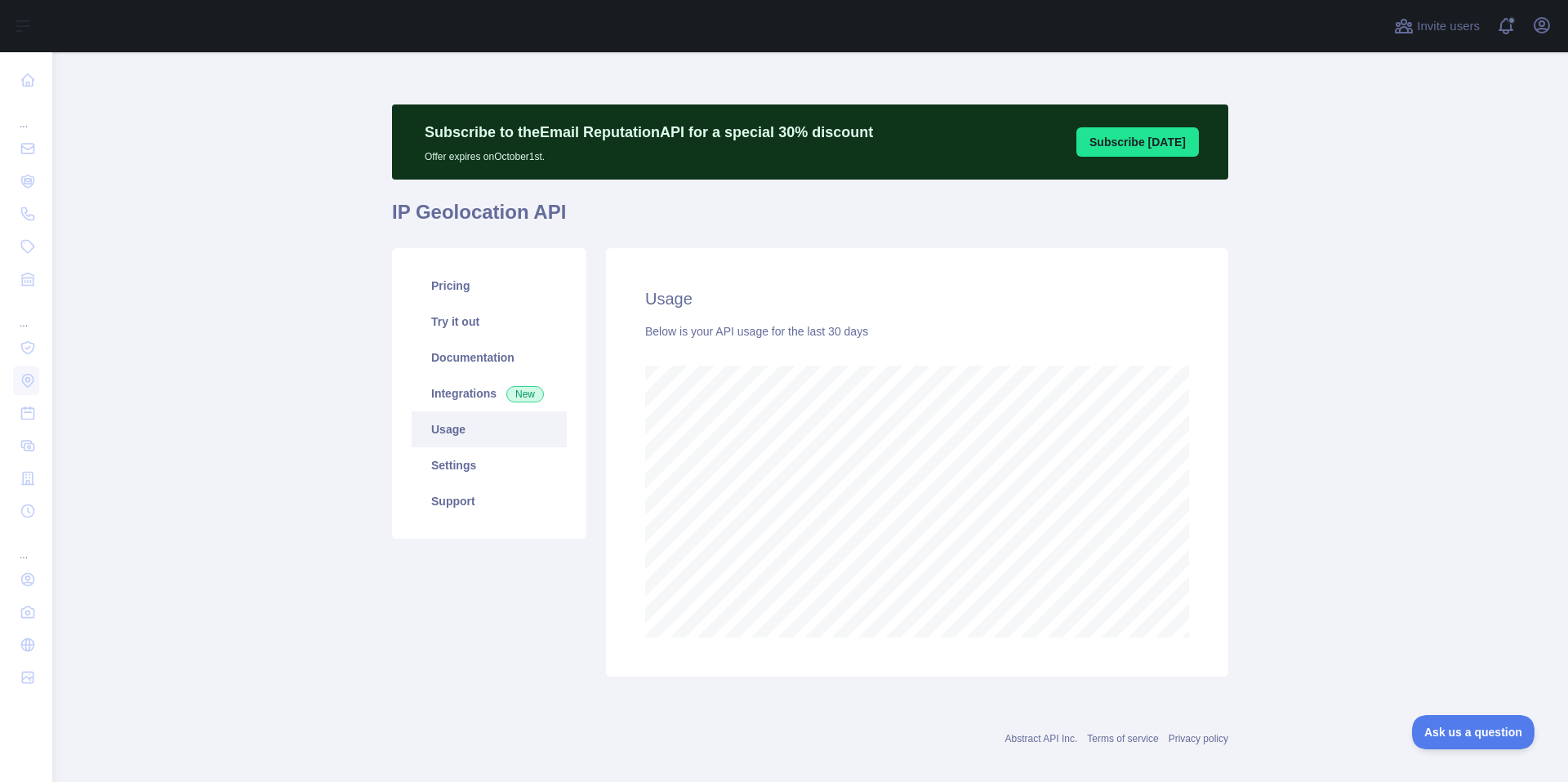
scroll to position [730, 1516]
click at [505, 298] on link "Pricing" at bounding box center [489, 286] width 155 height 36
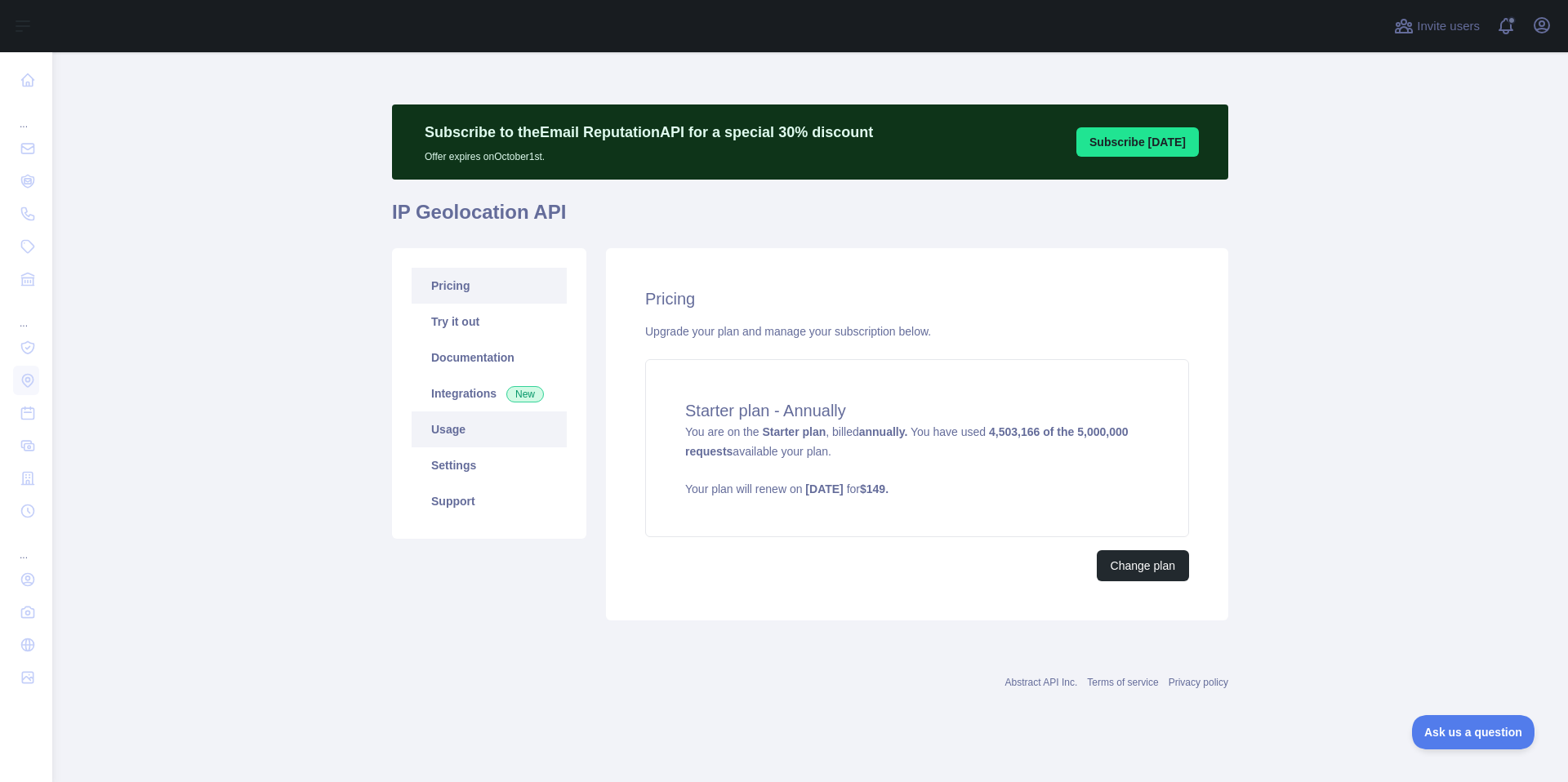
click at [480, 438] on link "Usage" at bounding box center [489, 430] width 155 height 36
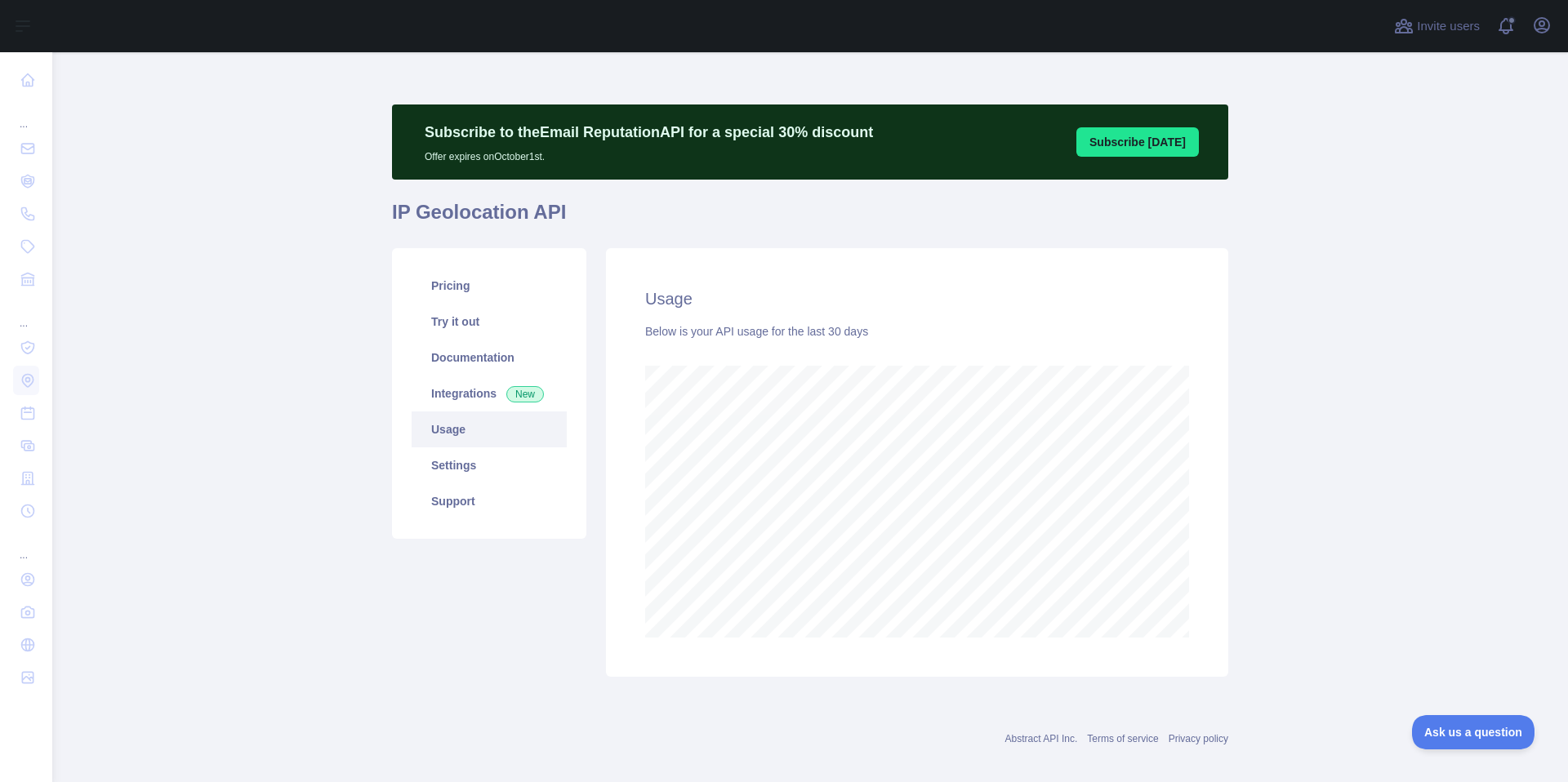
scroll to position [730, 1516]
click at [1240, 572] on main "Subscribe to the Email Reputation API for a special 30 % discount Offer expires…" at bounding box center [810, 417] width 1516 height 730
click at [1215, 564] on div "Usage Below is your API usage for the last 30 days" at bounding box center [917, 463] width 622 height 429
click at [1232, 589] on div "Usage Below is your API usage for the last 30 days" at bounding box center [917, 463] width 642 height 429
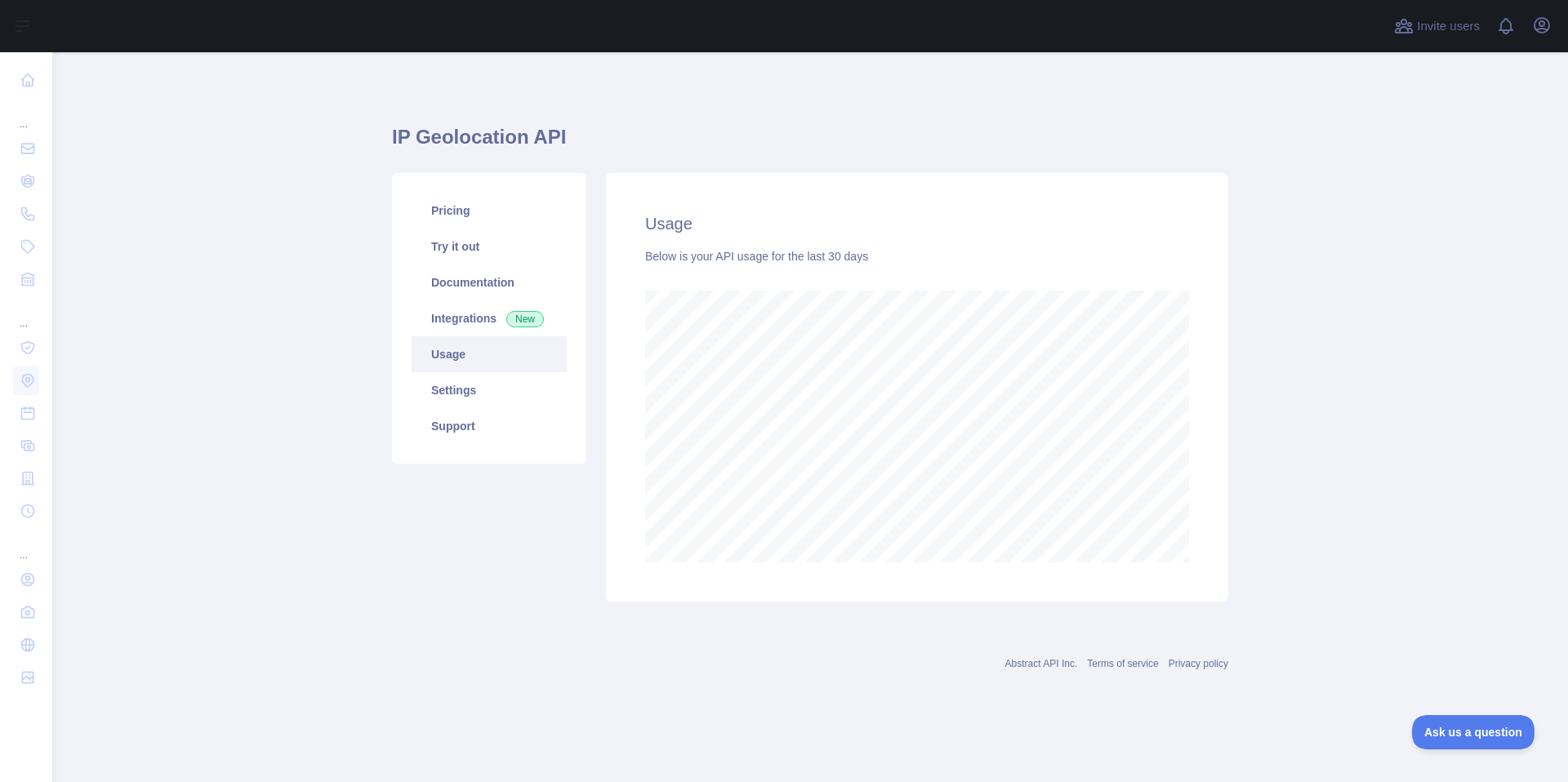
scroll to position [730, 1516]
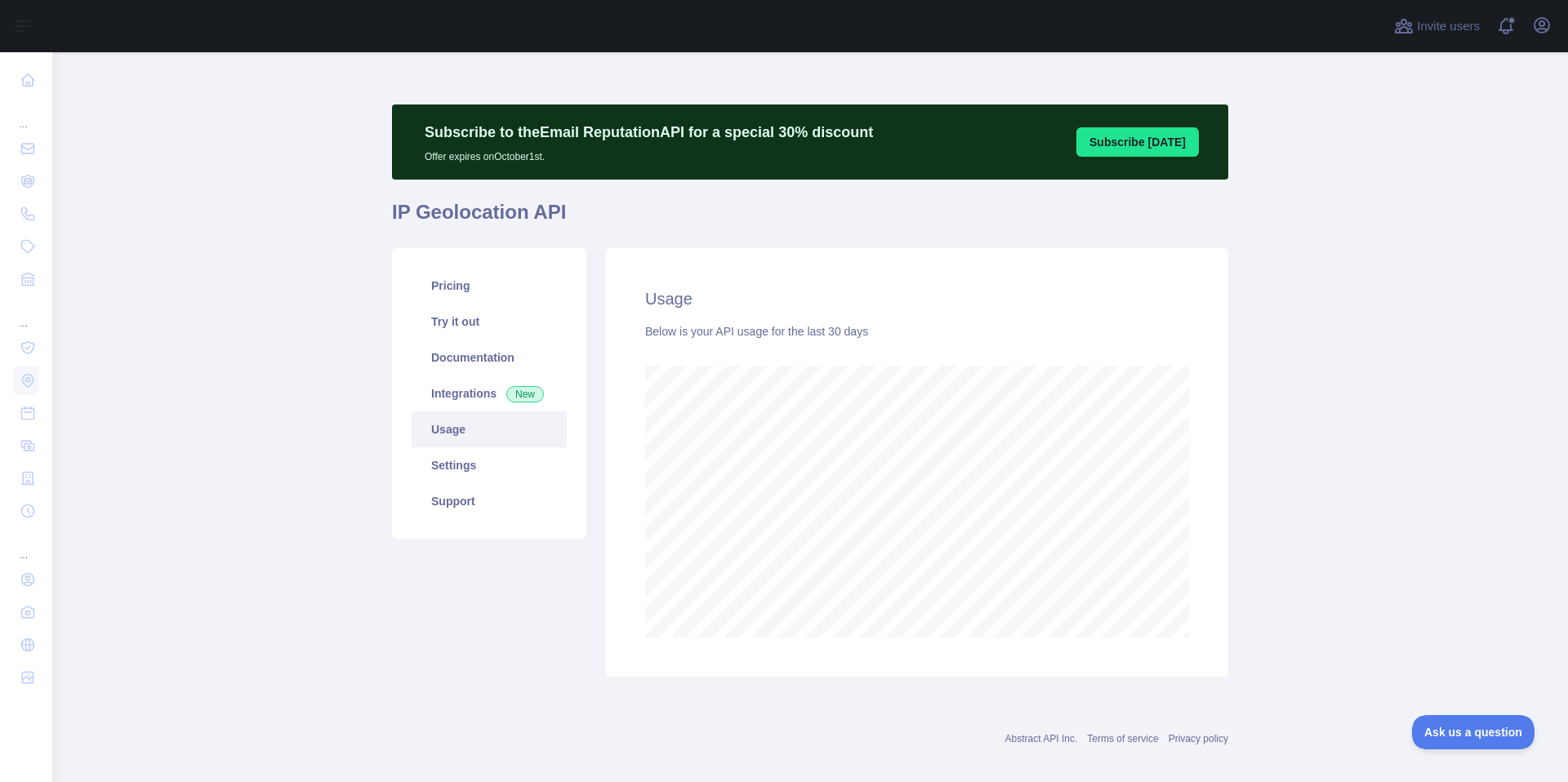
click at [1316, 496] on main "Subscribe to the Email Reputation API for a special 30 % discount Offer expires…" at bounding box center [810, 417] width 1516 height 730
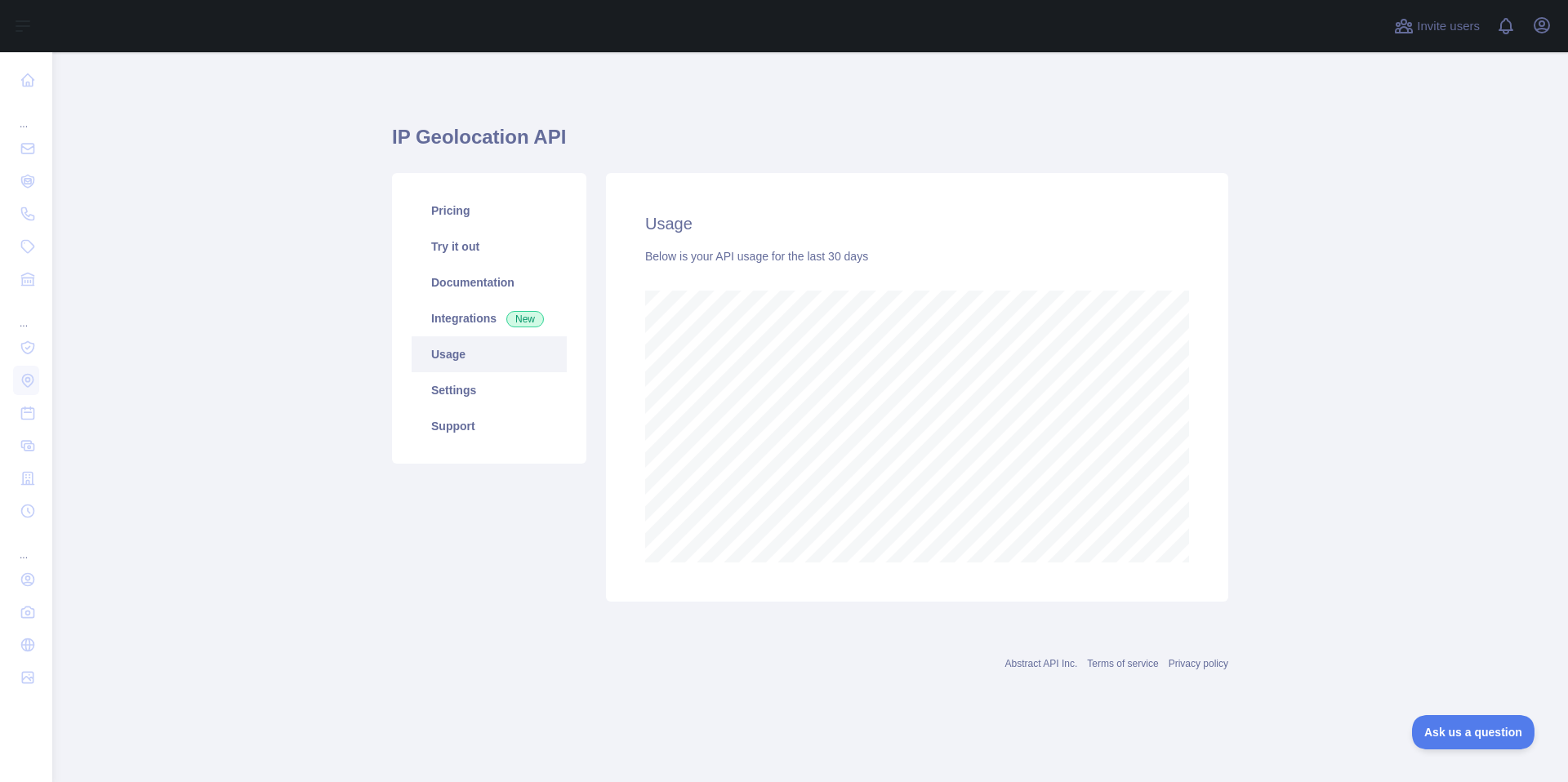
scroll to position [730, 1516]
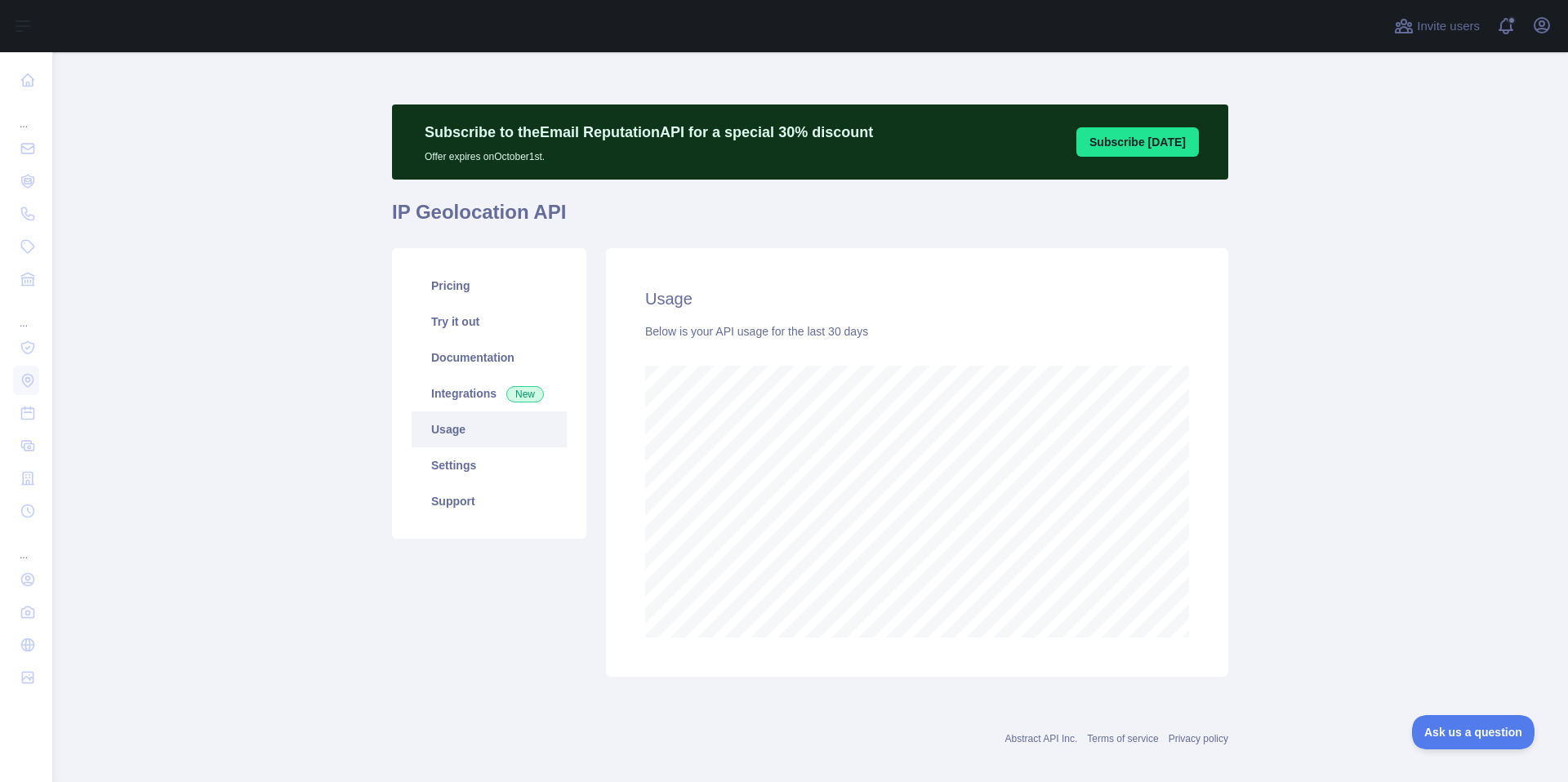
click at [1267, 511] on main "Subscribe to the Email Reputation API for a special 30 % discount Offer expires…" at bounding box center [810, 417] width 1516 height 730
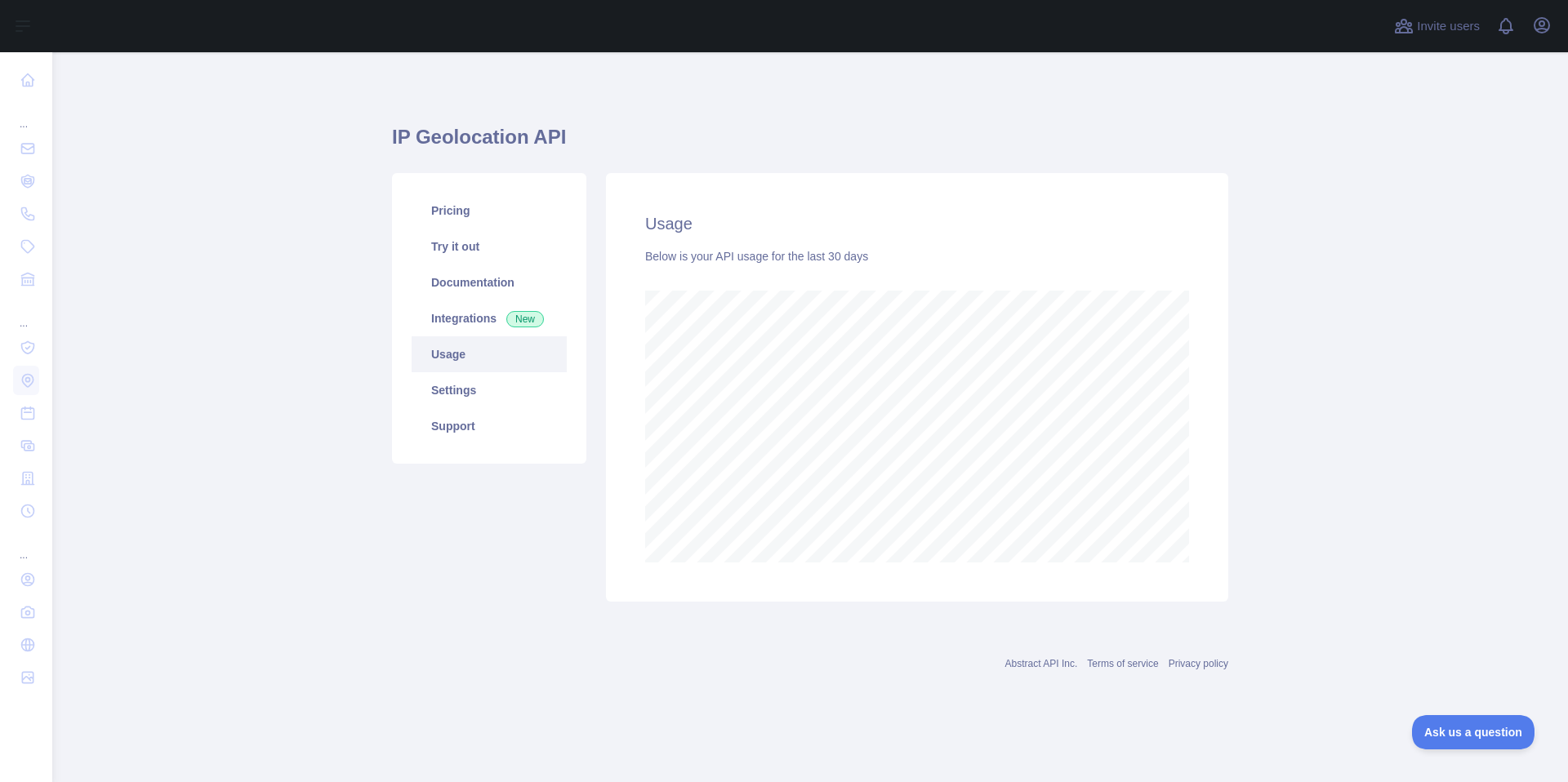
scroll to position [730, 1516]
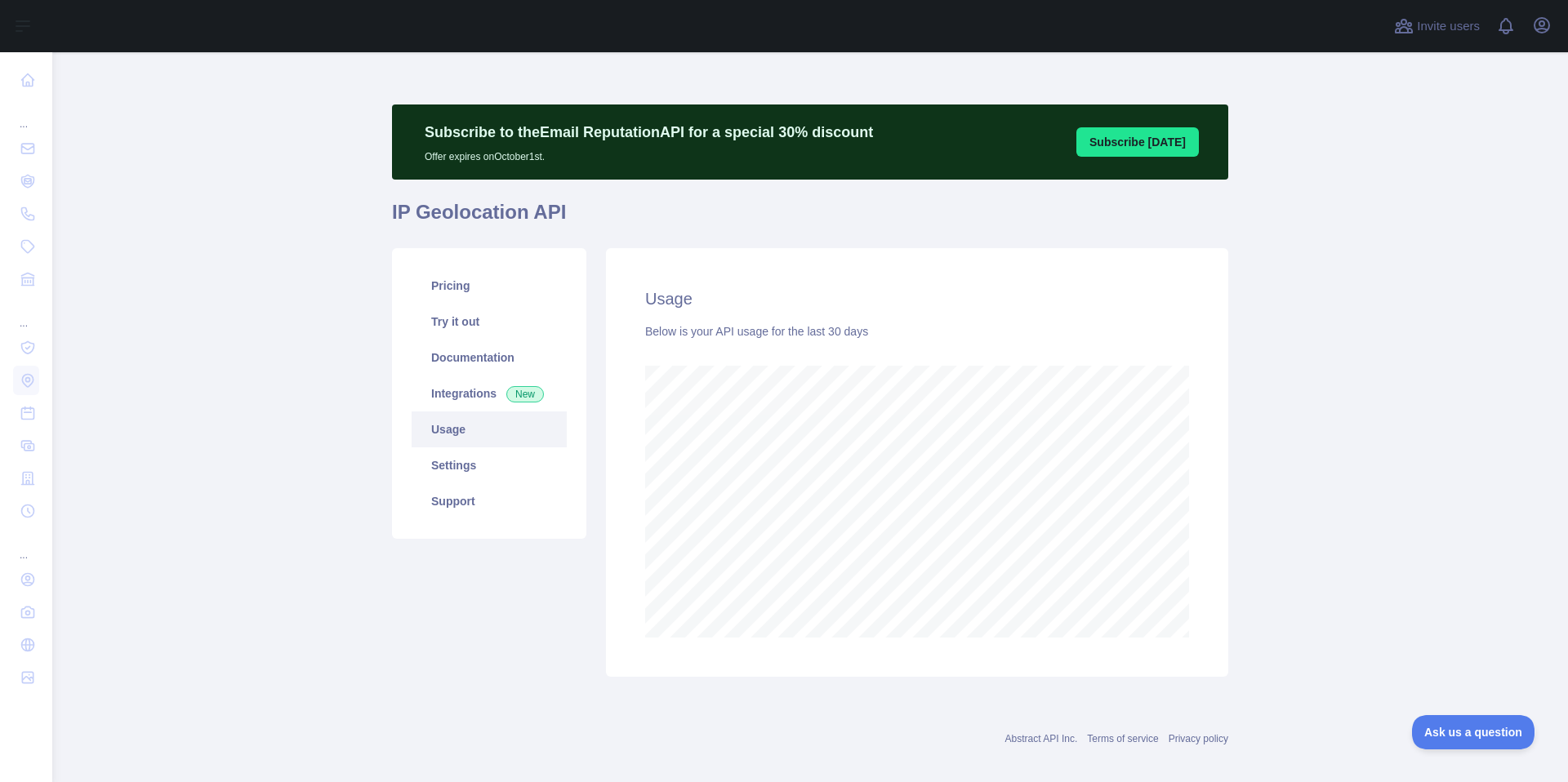
click at [1197, 572] on div "Usage Below is your API usage for the last 30 days" at bounding box center [917, 463] width 622 height 429
click at [1237, 604] on div "Usage Below is your API usage for the last 30 days" at bounding box center [917, 463] width 642 height 429
click at [1213, 566] on div "Usage Below is your API usage for the last 30 days" at bounding box center [917, 463] width 622 height 429
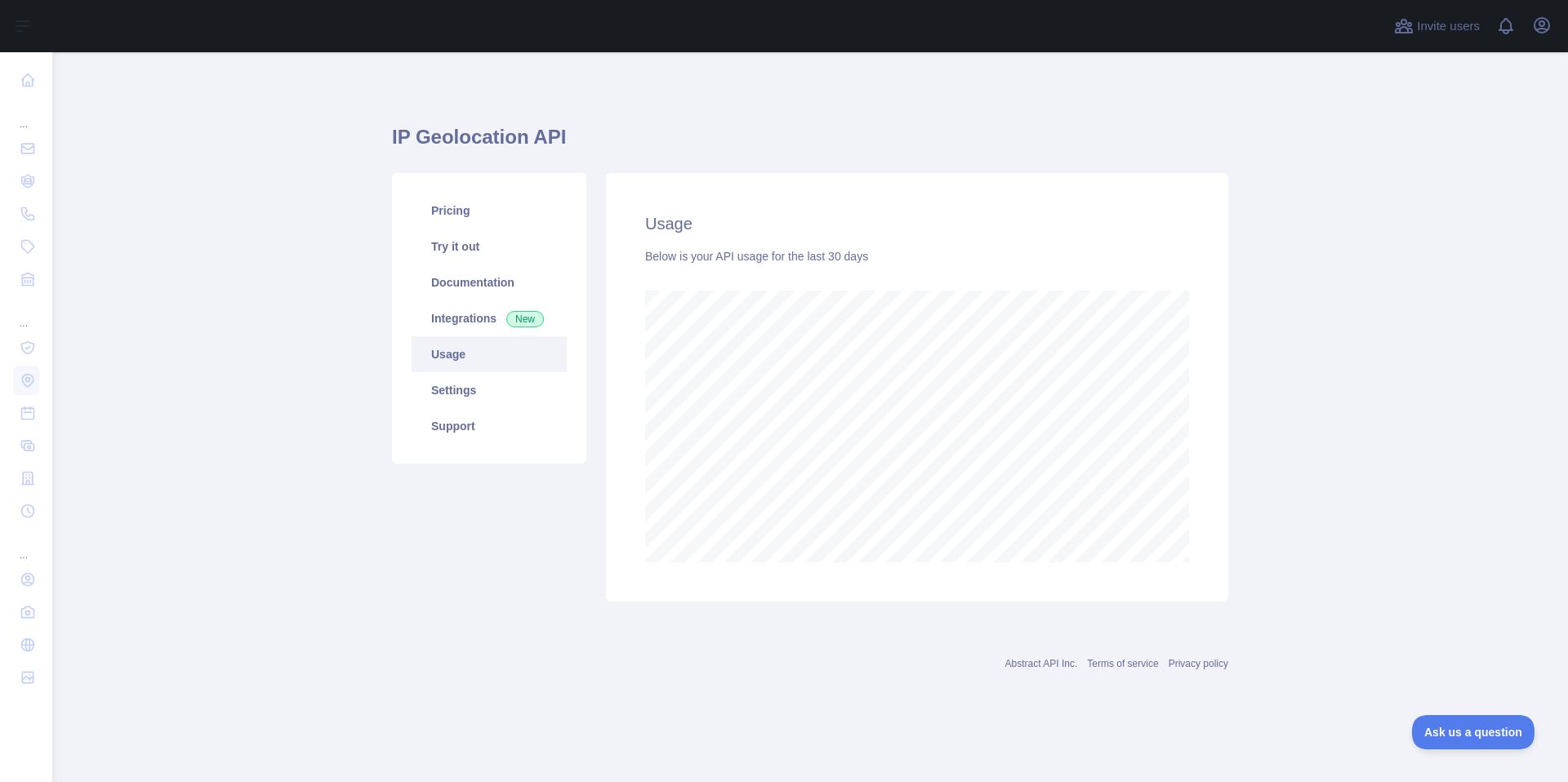
scroll to position [730, 1516]
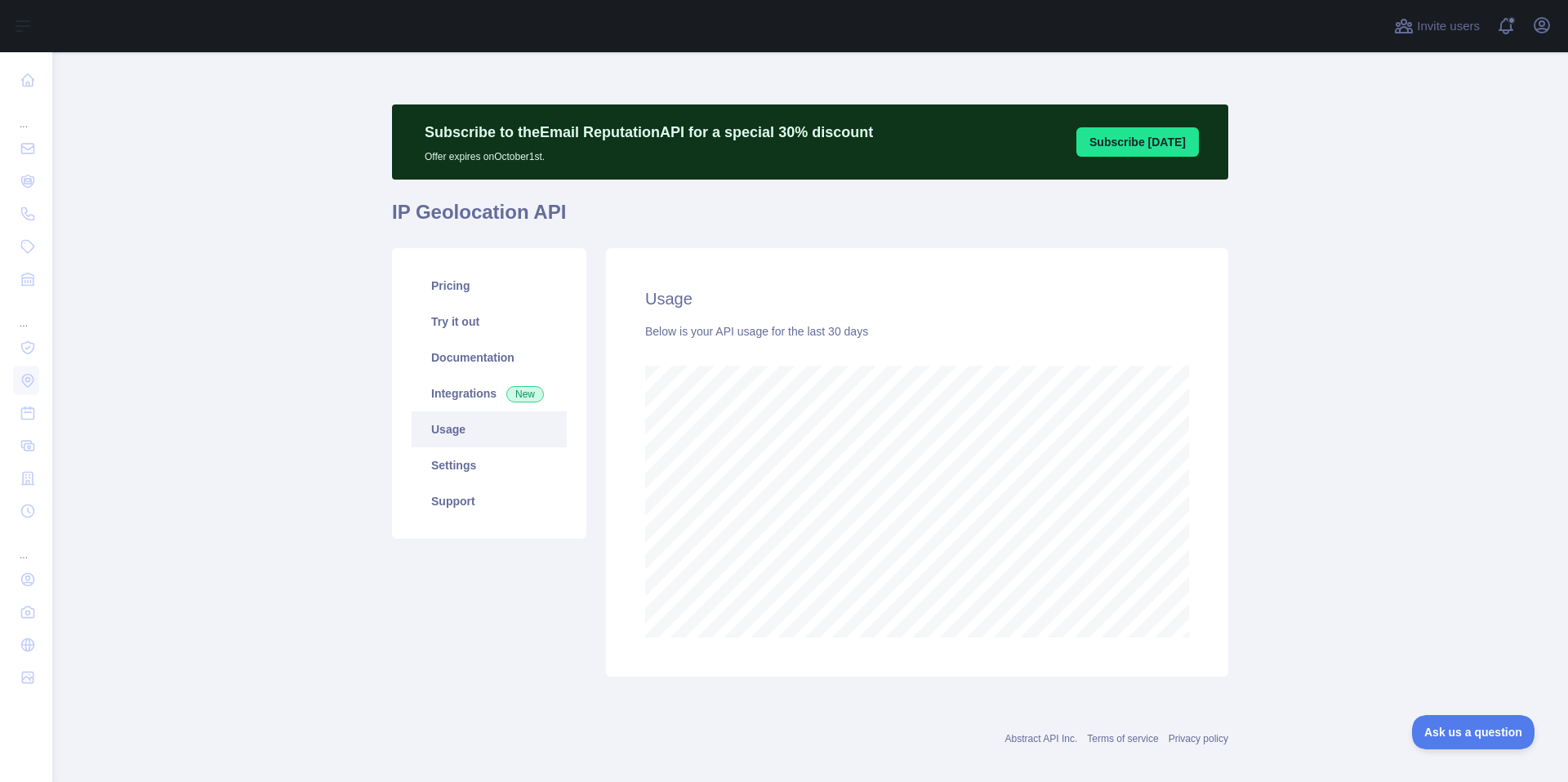
click at [1226, 533] on div "Usage Below is your API usage for the last 30 days" at bounding box center [917, 463] width 622 height 429
click at [1210, 564] on div "Usage Below is your API usage for the last 30 days" at bounding box center [917, 463] width 622 height 429
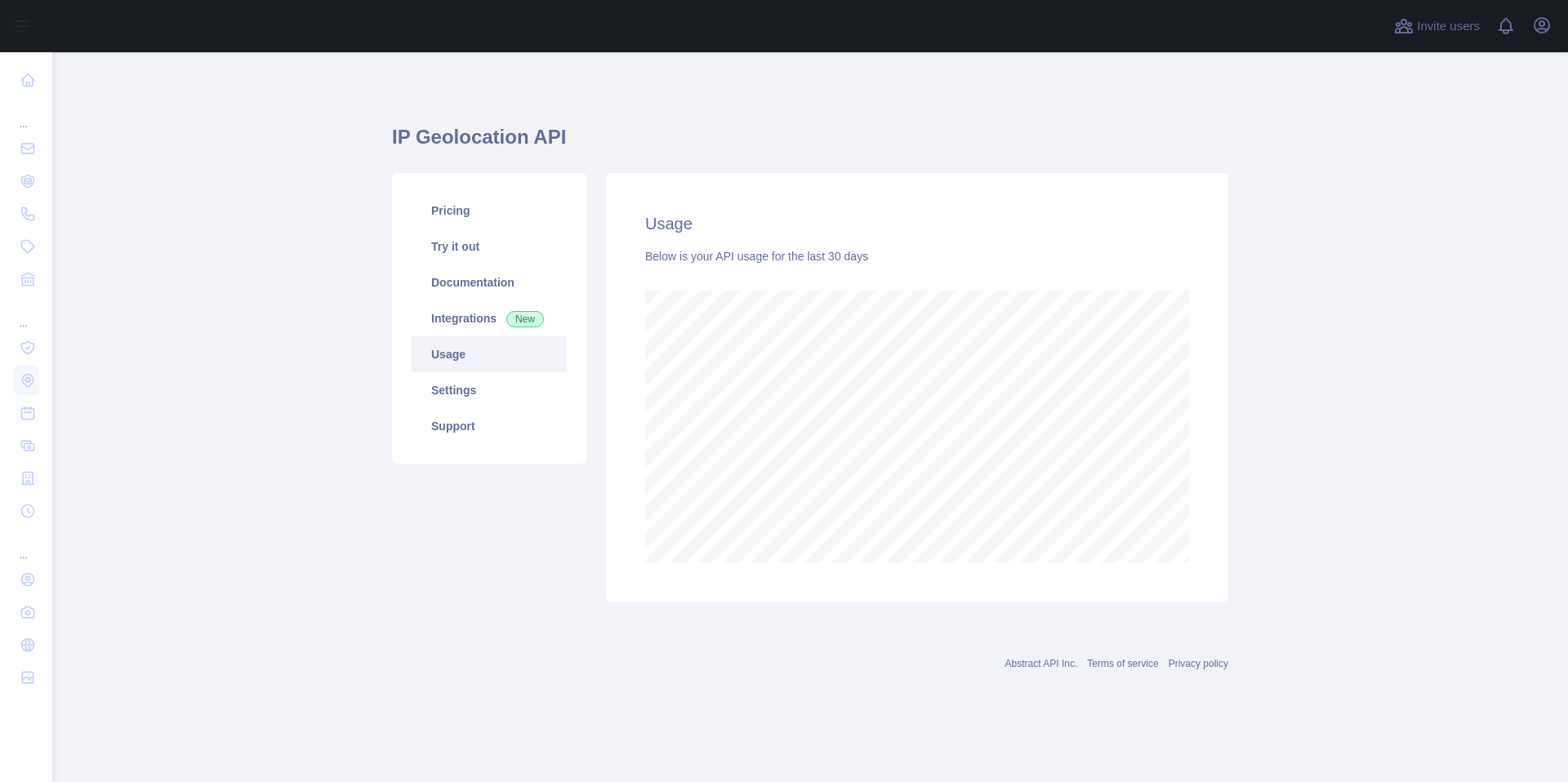
scroll to position [730, 1516]
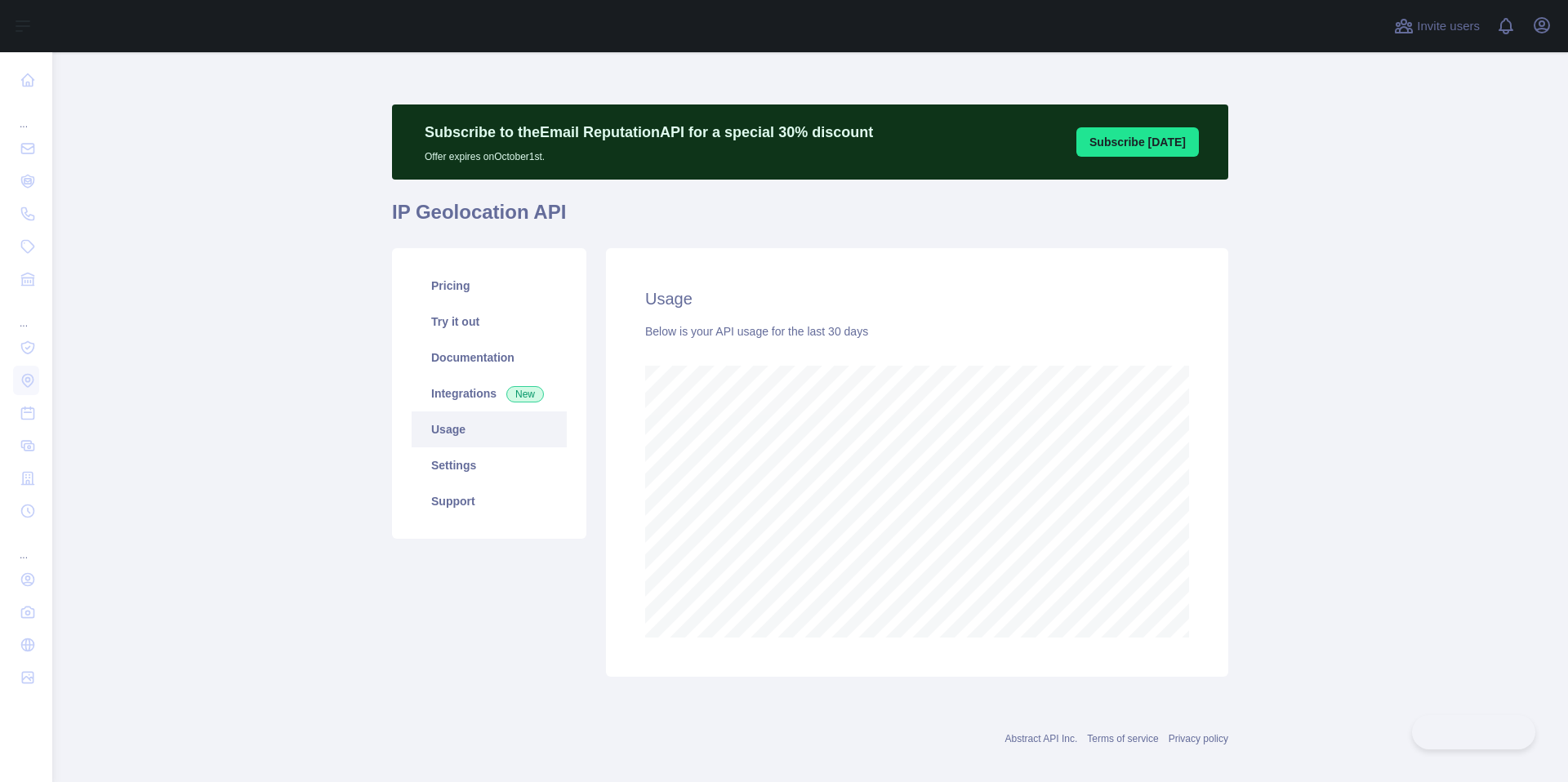
click at [1196, 529] on div "Usage Below is your API usage for the last 30 days" at bounding box center [917, 463] width 622 height 429
